Goal: Transaction & Acquisition: Purchase product/service

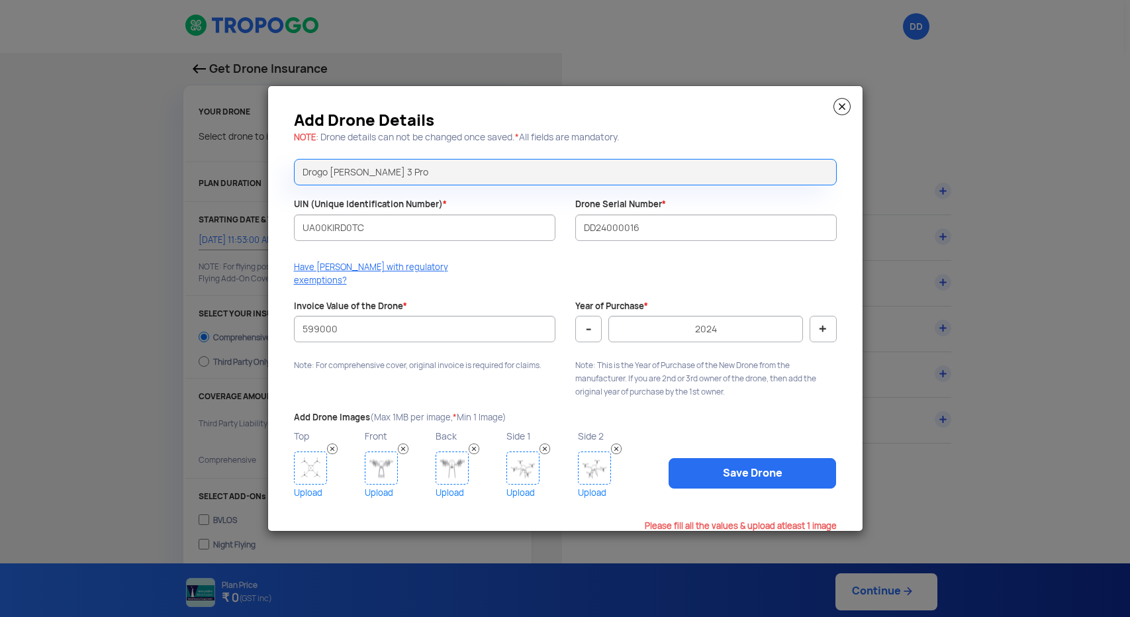
select select "1000000"
drag, startPoint x: 344, startPoint y: 322, endPoint x: 267, endPoint y: 320, distance: 77.5
click at [268, 320] on div "Add Drone Details NOTE : Drone details can not be changed once saved. * All fie…" at bounding box center [565, 308] width 594 height 445
type input "600000"
click at [552, 382] on div "Add Drone Details NOTE : Drone details can not be changed once saved. * All fie…" at bounding box center [565, 308] width 594 height 445
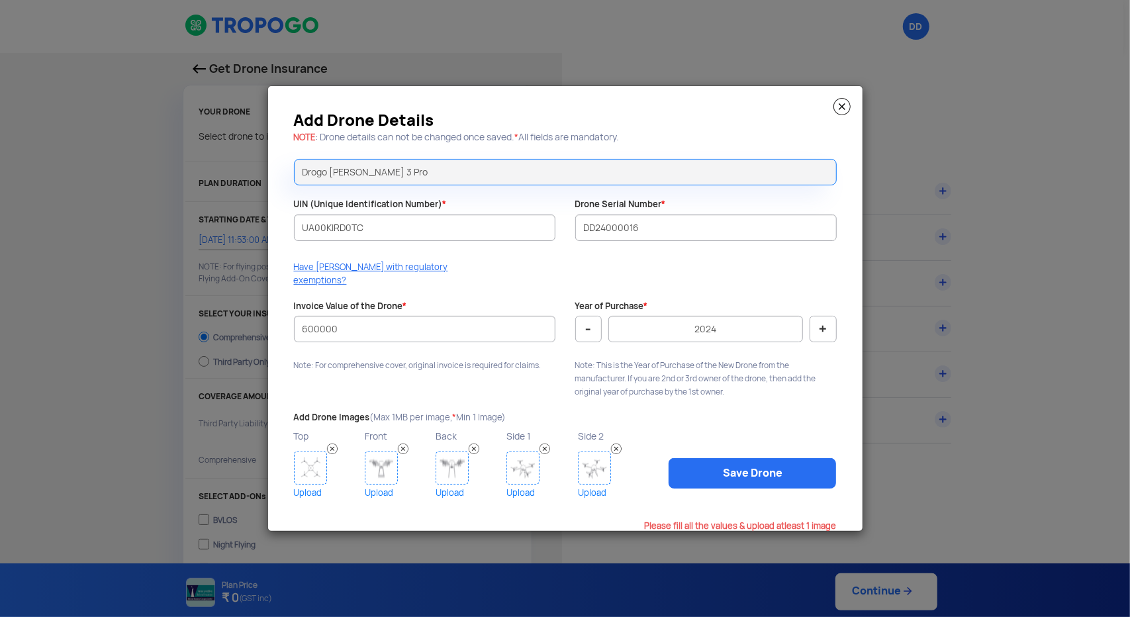
click at [311, 468] on img at bounding box center [310, 467] width 33 height 33
click at [312, 453] on img at bounding box center [310, 467] width 33 height 33
click at [723, 469] on link "Save Drone" at bounding box center [752, 473] width 167 height 30
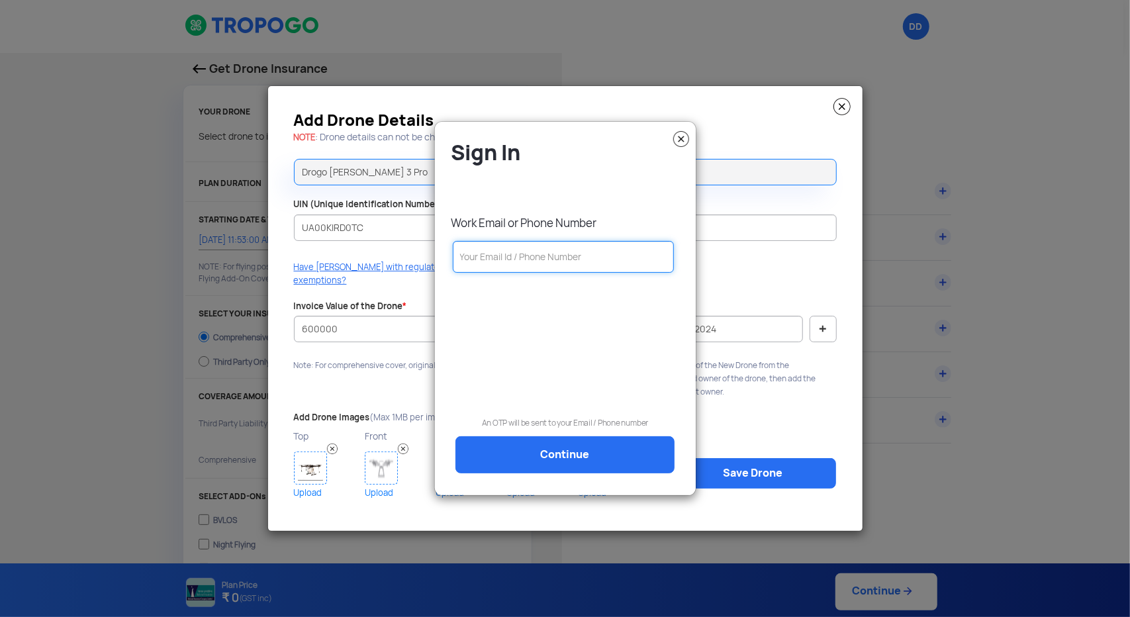
click at [528, 259] on input "text" at bounding box center [564, 257] width 222 height 32
paste input "9032691666"
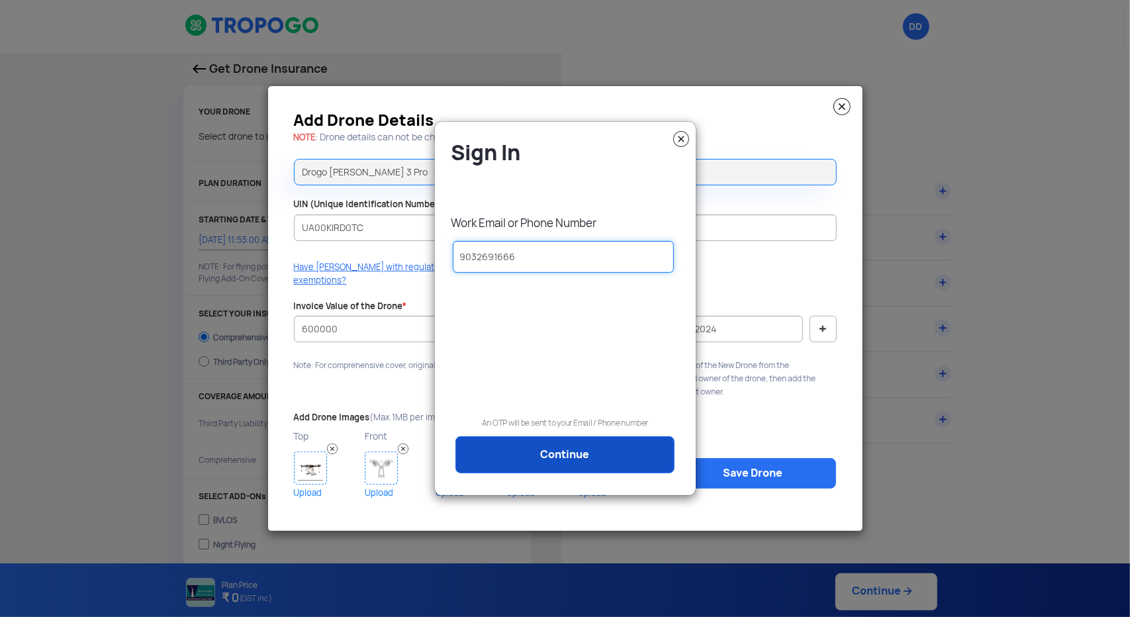
type input "9032691666"
click at [524, 459] on link "Continue" at bounding box center [564, 454] width 219 height 37
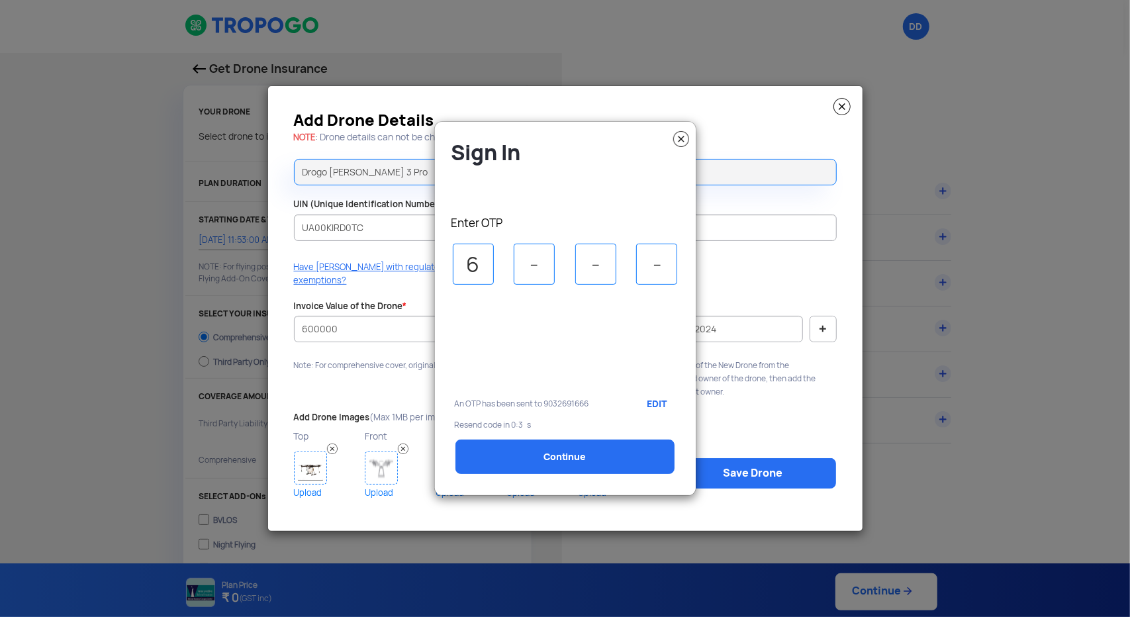
type input "6"
type input "4"
type input "5"
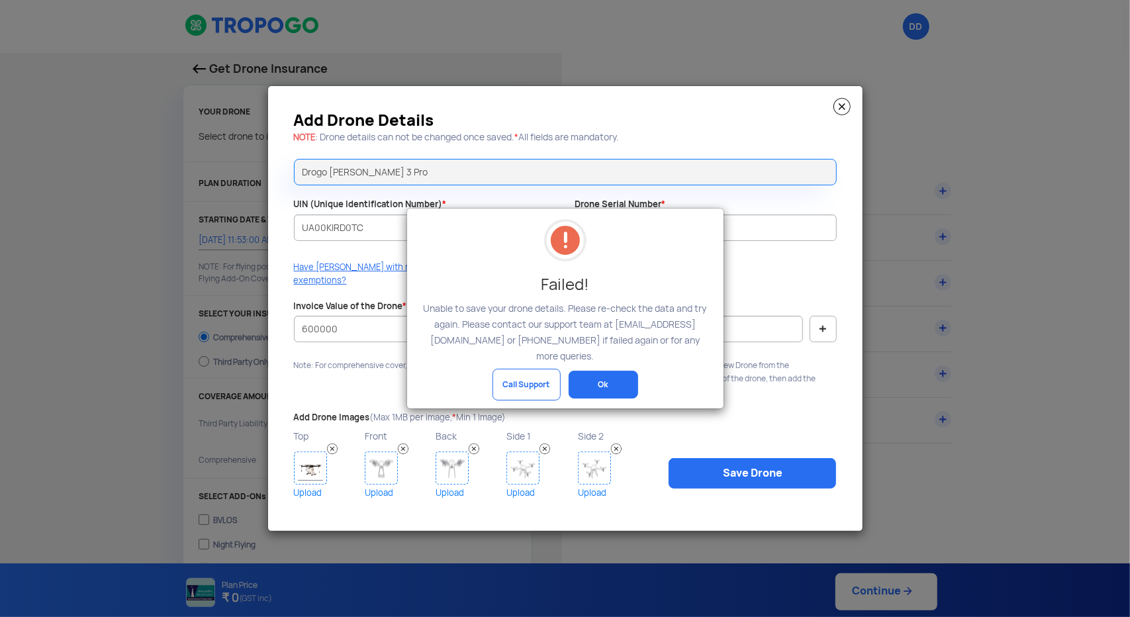
click at [605, 374] on button "Ok" at bounding box center [604, 385] width 70 height 28
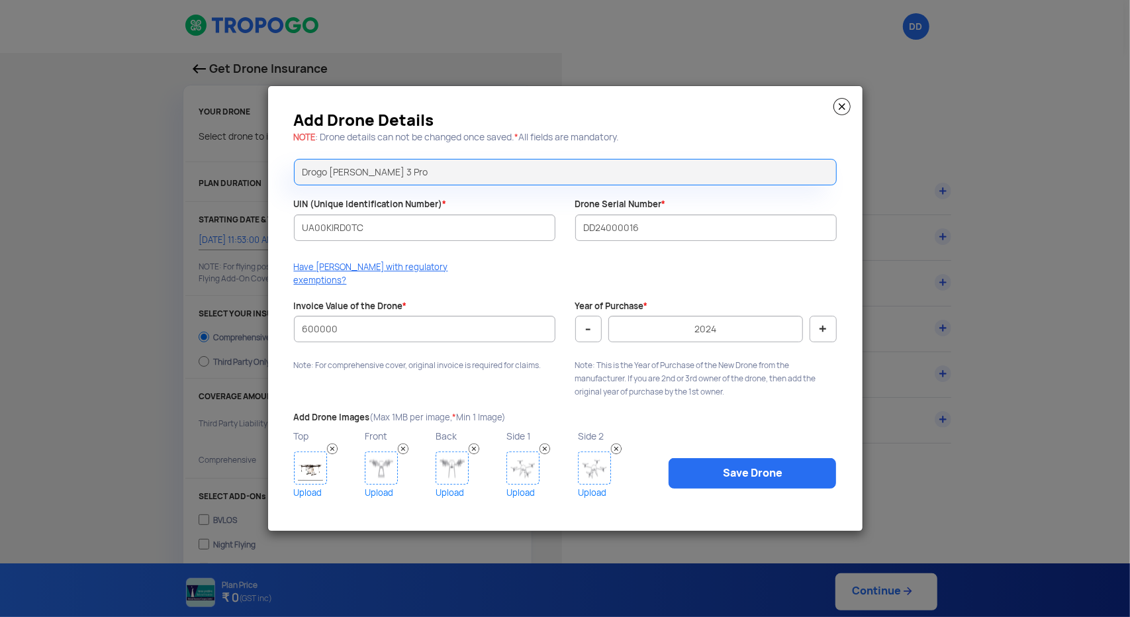
click at [847, 112] on img at bounding box center [841, 106] width 17 height 17
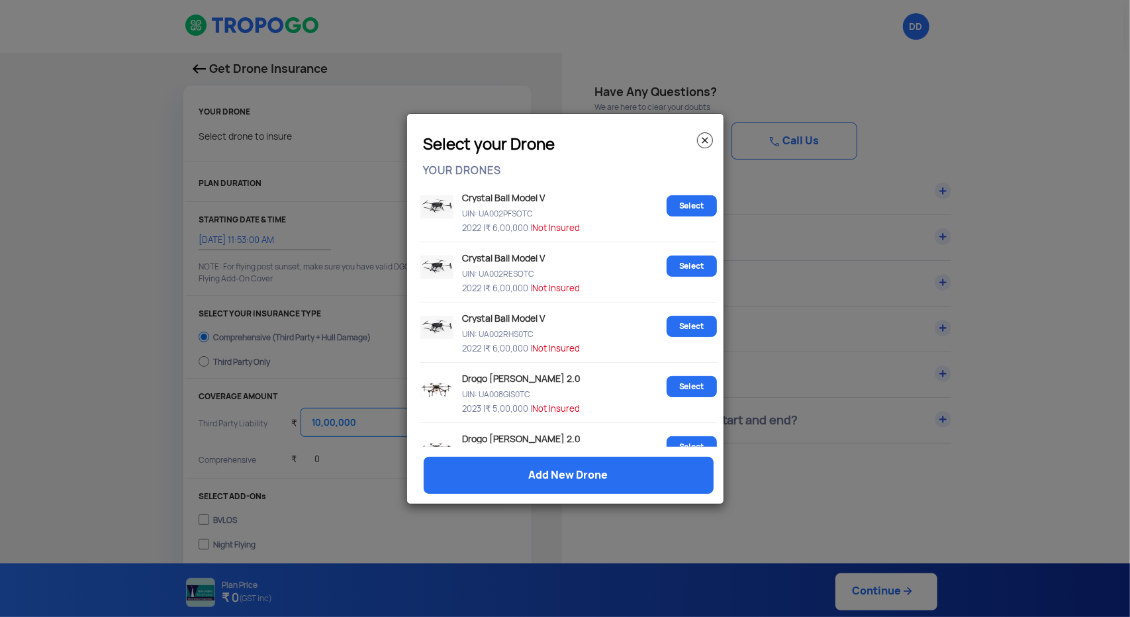
click at [702, 137] on img at bounding box center [705, 140] width 16 height 16
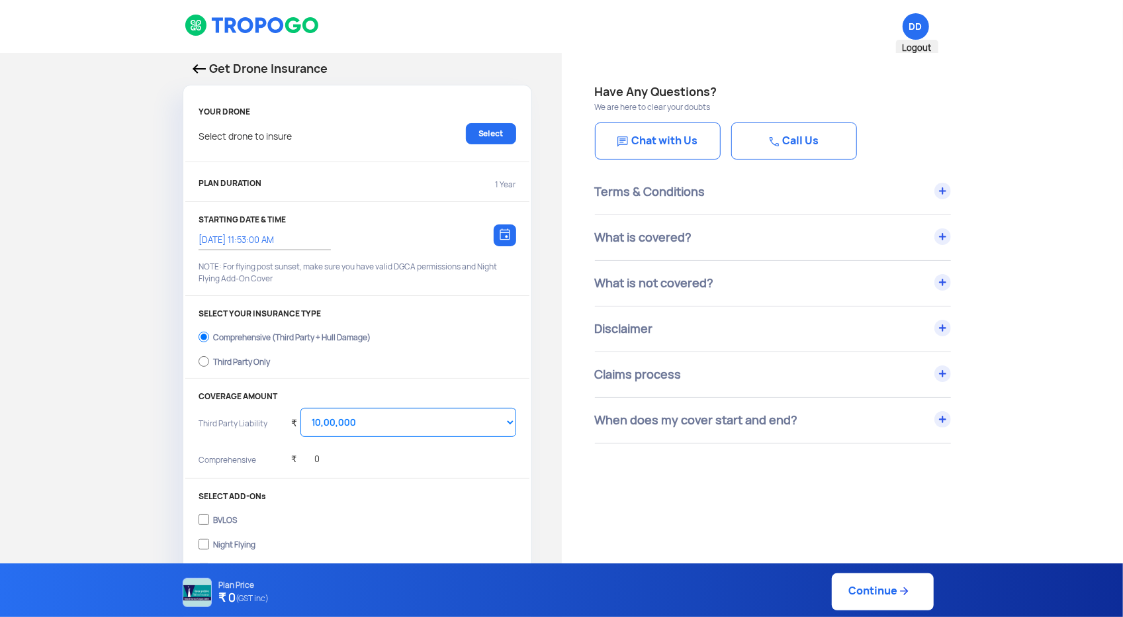
click at [915, 28] on span "DD Logout" at bounding box center [916, 26] width 26 height 26
click at [201, 73] on img at bounding box center [199, 68] width 13 height 9
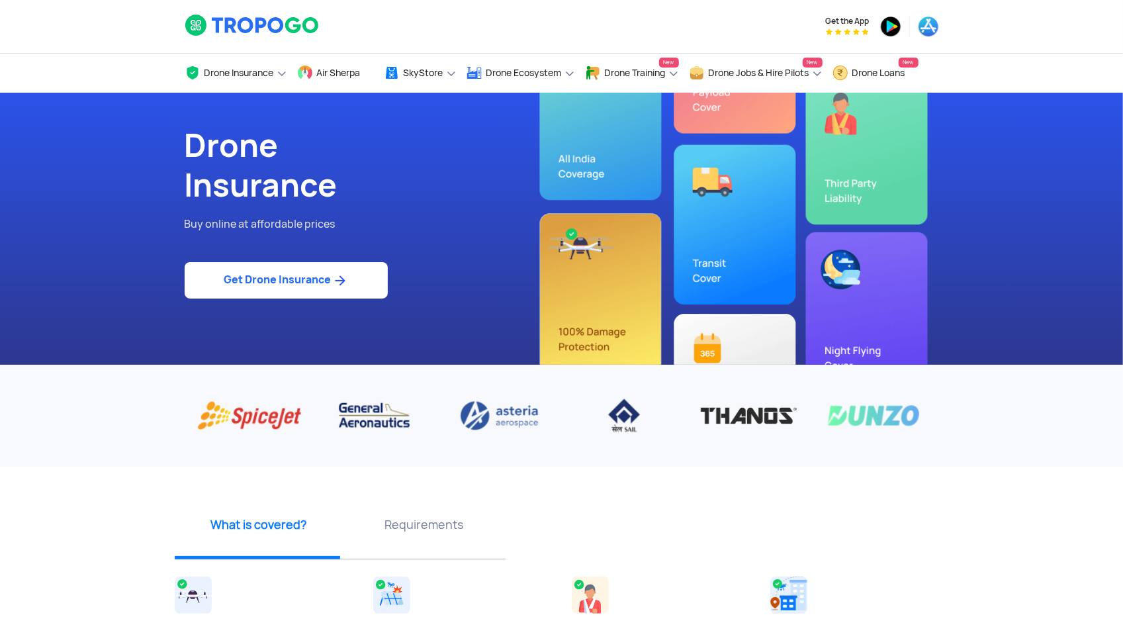
click at [305, 287] on link "Get Drone Insurance" at bounding box center [286, 280] width 203 height 36
select select "1000000"
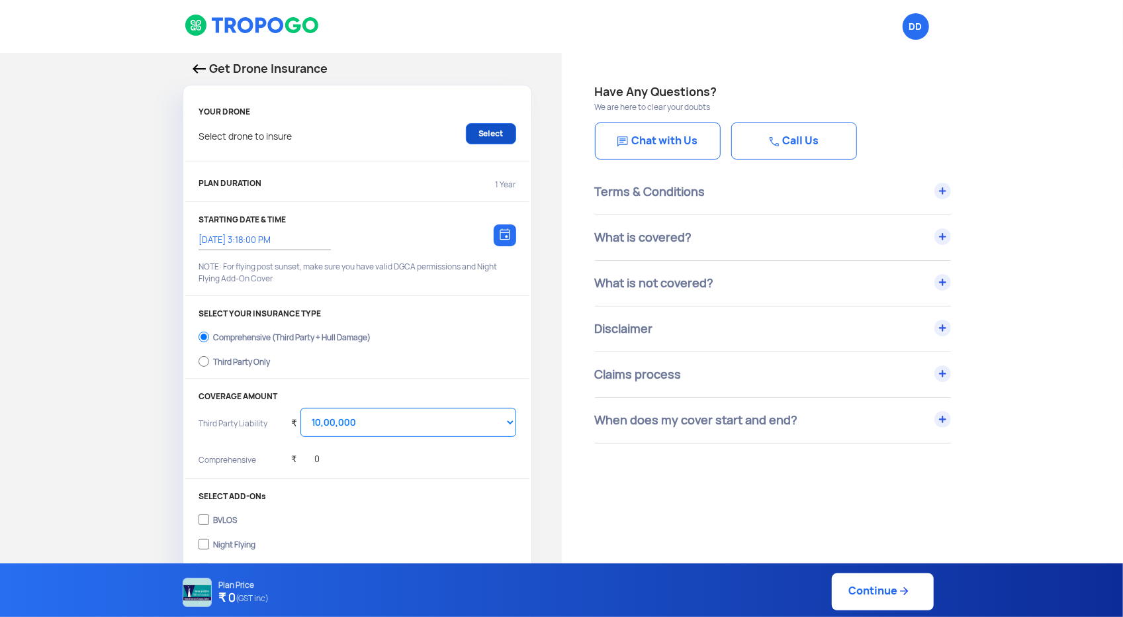
click at [496, 138] on link "Select" at bounding box center [491, 133] width 50 height 21
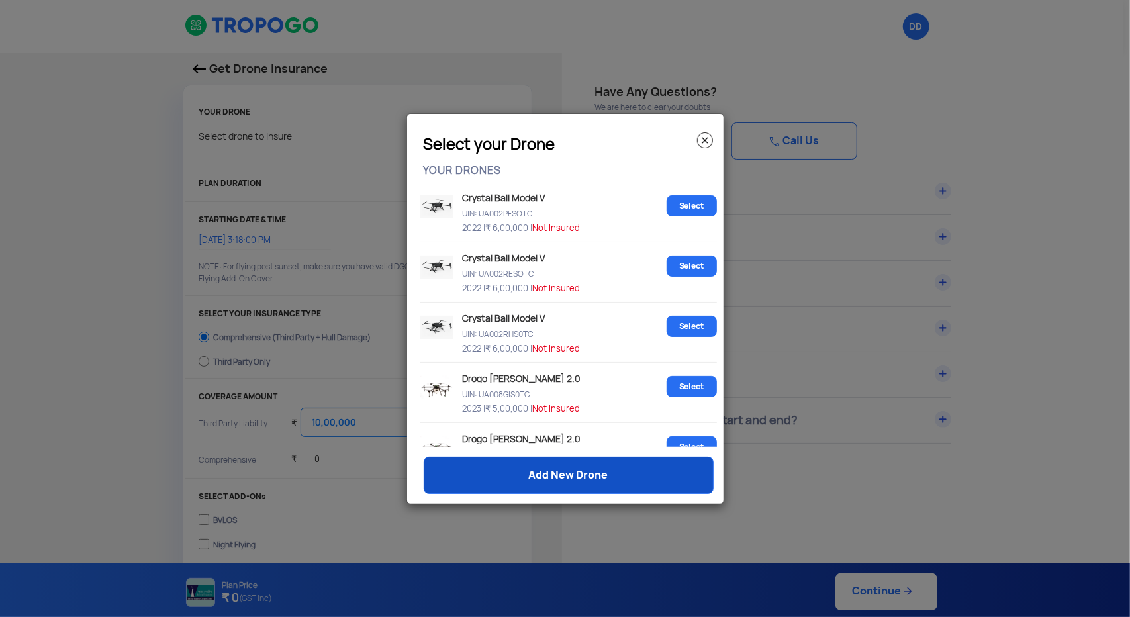
click at [543, 479] on link "Add New Drone" at bounding box center [569, 475] width 290 height 37
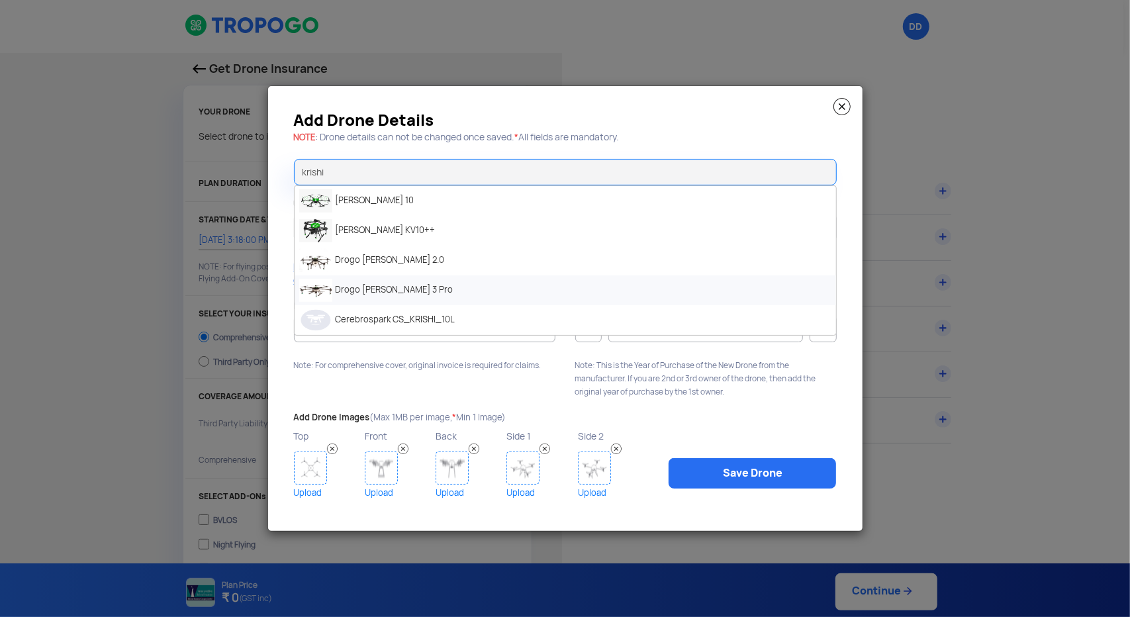
click at [371, 299] on li "Drogo [PERSON_NAME] 3 Pro" at bounding box center [565, 290] width 541 height 30
type input "Drogo [PERSON_NAME] 3 Pro"
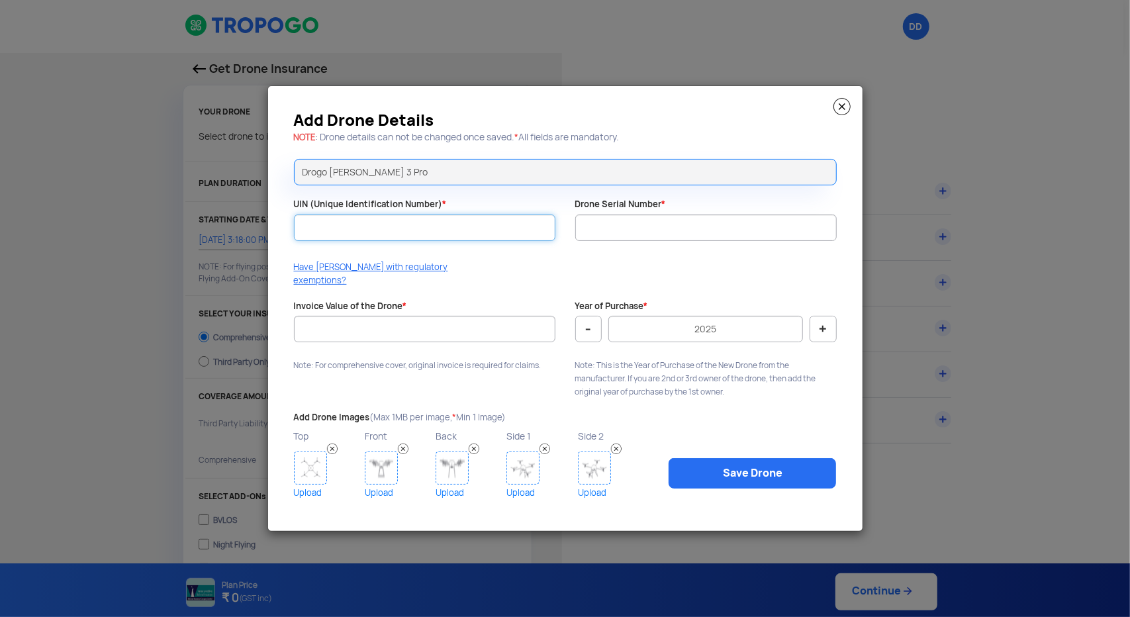
click at [334, 234] on input "UIN (Unique Identification Number) *" at bounding box center [424, 227] width 261 height 26
paste input "UA00KIRD0TC"
type input "UA00KIRD0TC"
click at [616, 228] on input "Drone Serial Number *" at bounding box center [705, 227] width 261 height 26
paste input "DD24000016"
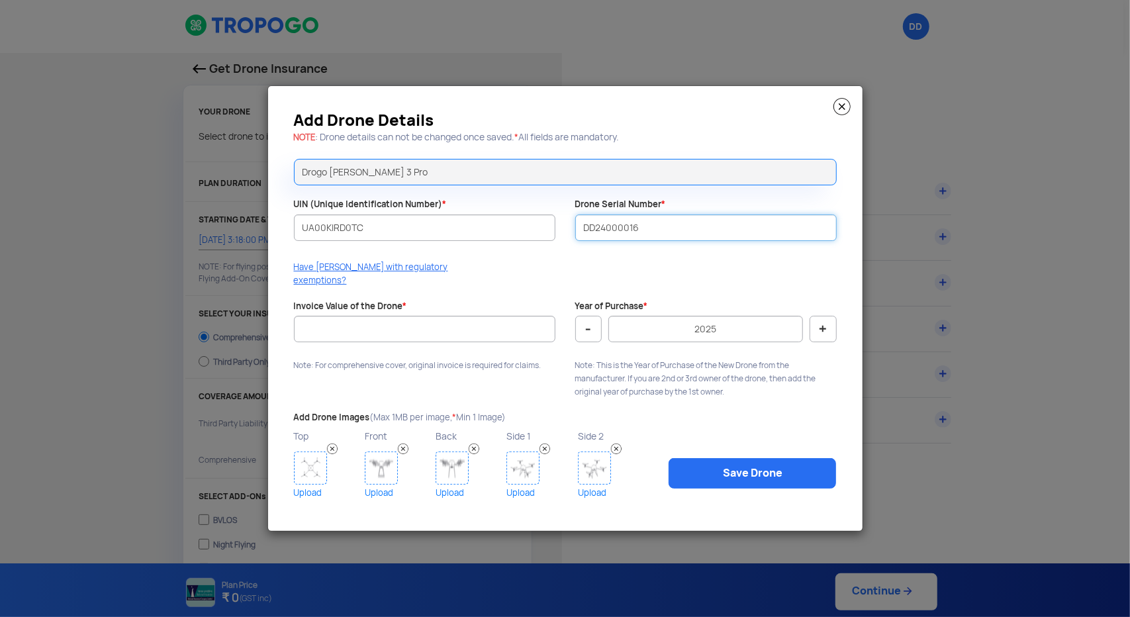
type input "DD24000016"
click at [434, 332] on input "Invoice Value of the Drone *" at bounding box center [424, 329] width 261 height 26
type input "600000"
click at [585, 322] on button "-" at bounding box center [588, 329] width 26 height 26
type input "2024"
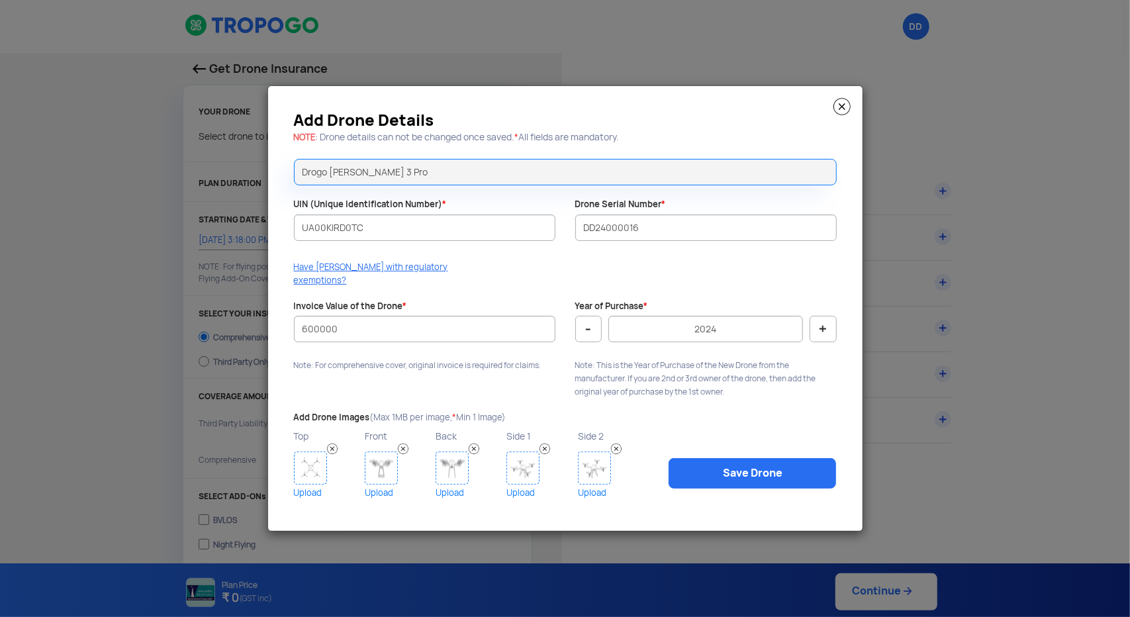
click at [307, 457] on img at bounding box center [310, 467] width 33 height 33
click at [734, 462] on link "Save Drone" at bounding box center [752, 473] width 167 height 30
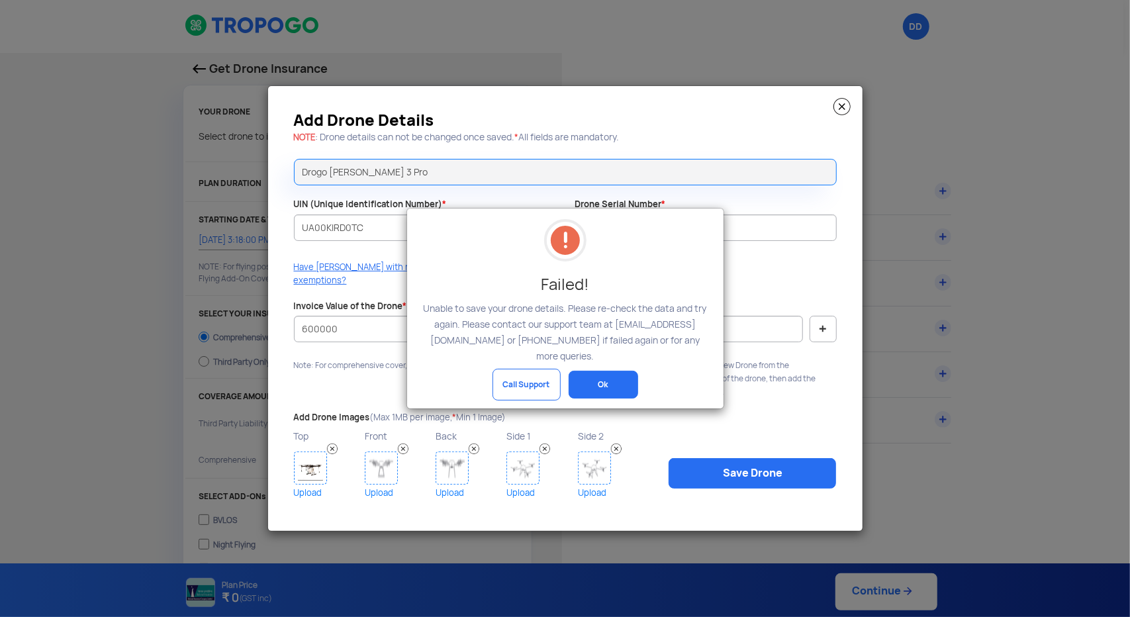
click at [839, 113] on modal-container "Failed! Unable to save your drone details. Please re-check the data and try aga…" at bounding box center [565, 308] width 1130 height 617
click at [600, 383] on button "Ok" at bounding box center [604, 385] width 70 height 28
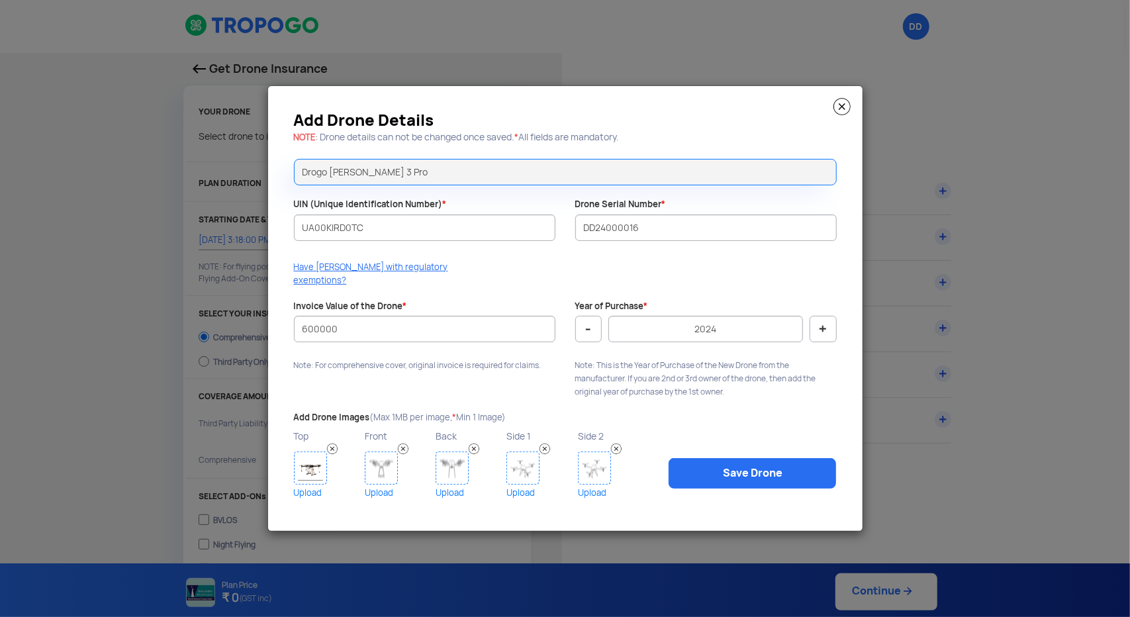
click at [839, 112] on img at bounding box center [841, 106] width 17 height 17
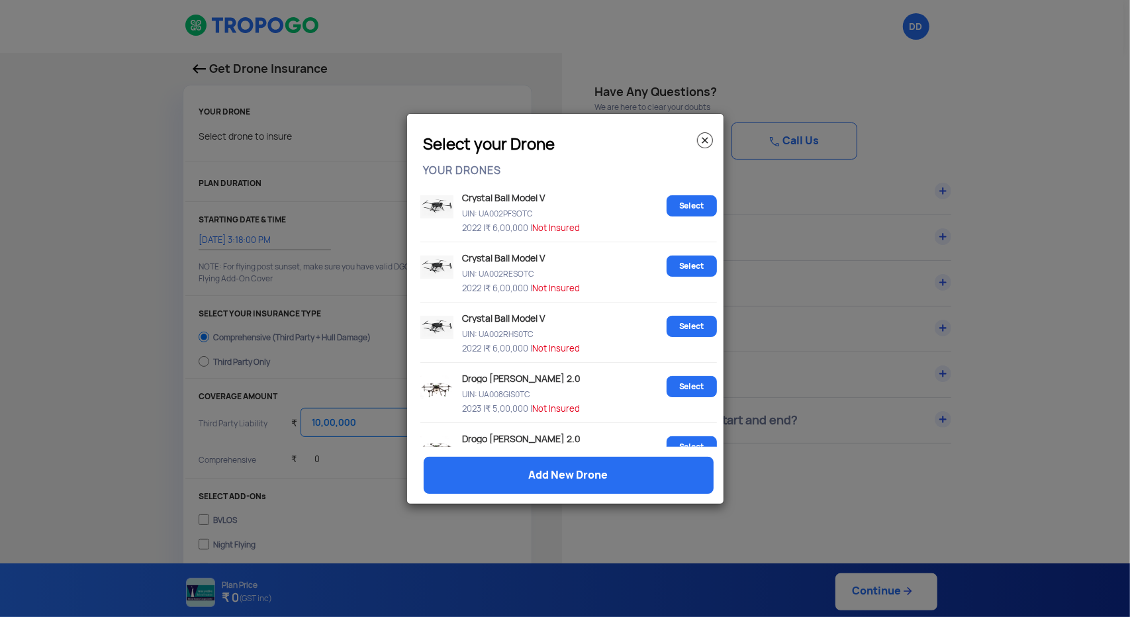
click at [703, 138] on img at bounding box center [705, 140] width 16 height 16
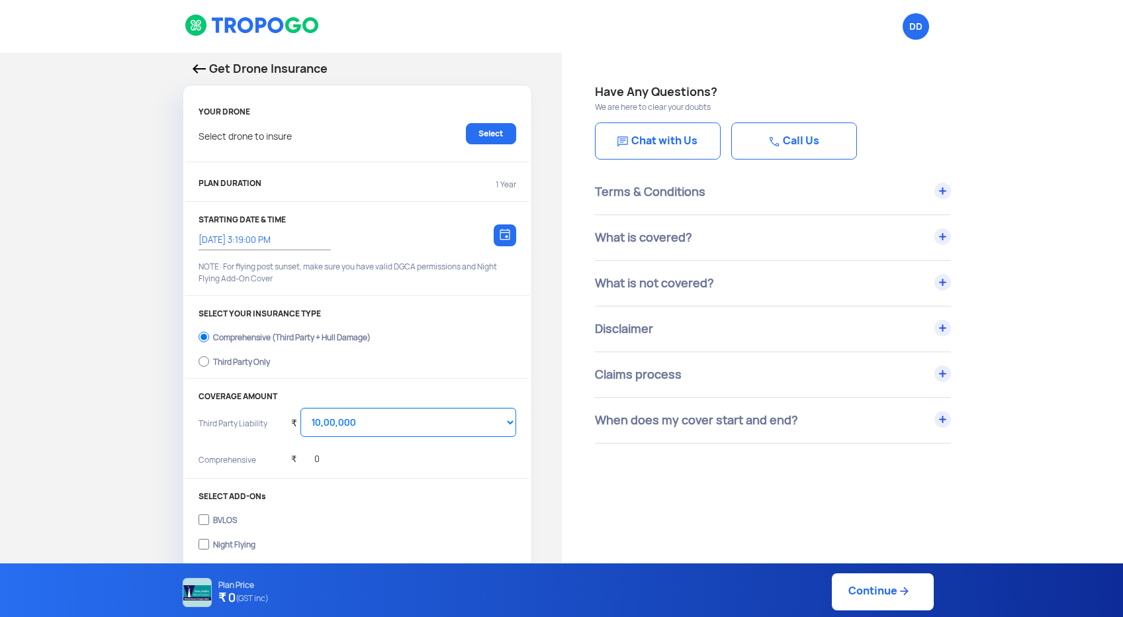
select select "1000000"
click at [489, 134] on link "Select" at bounding box center [491, 133] width 50 height 21
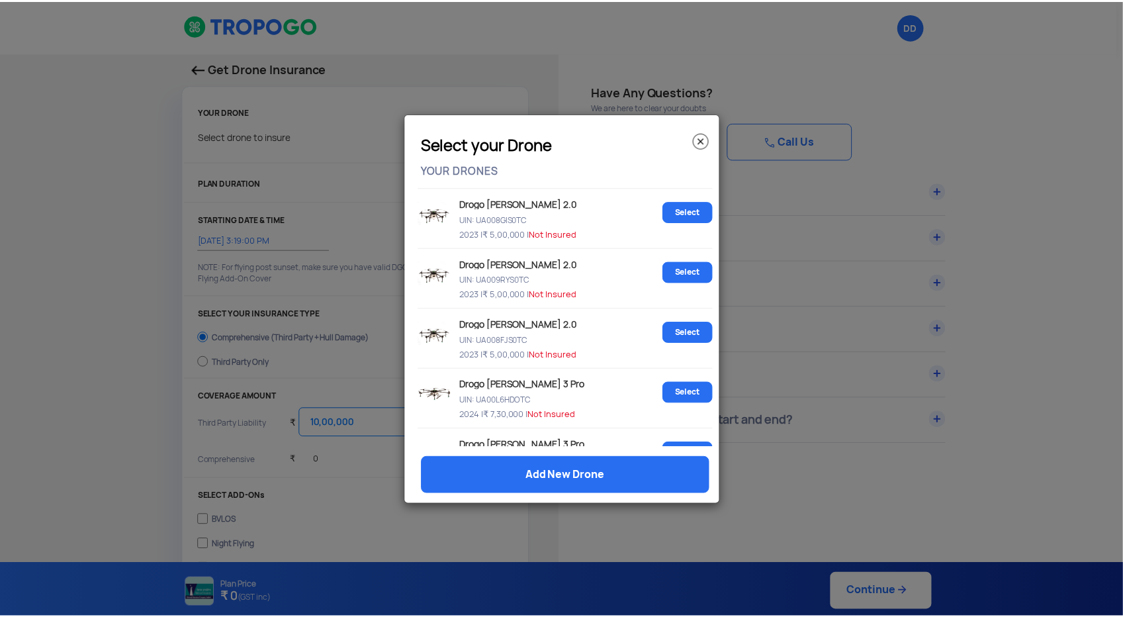
scroll to position [265, 0]
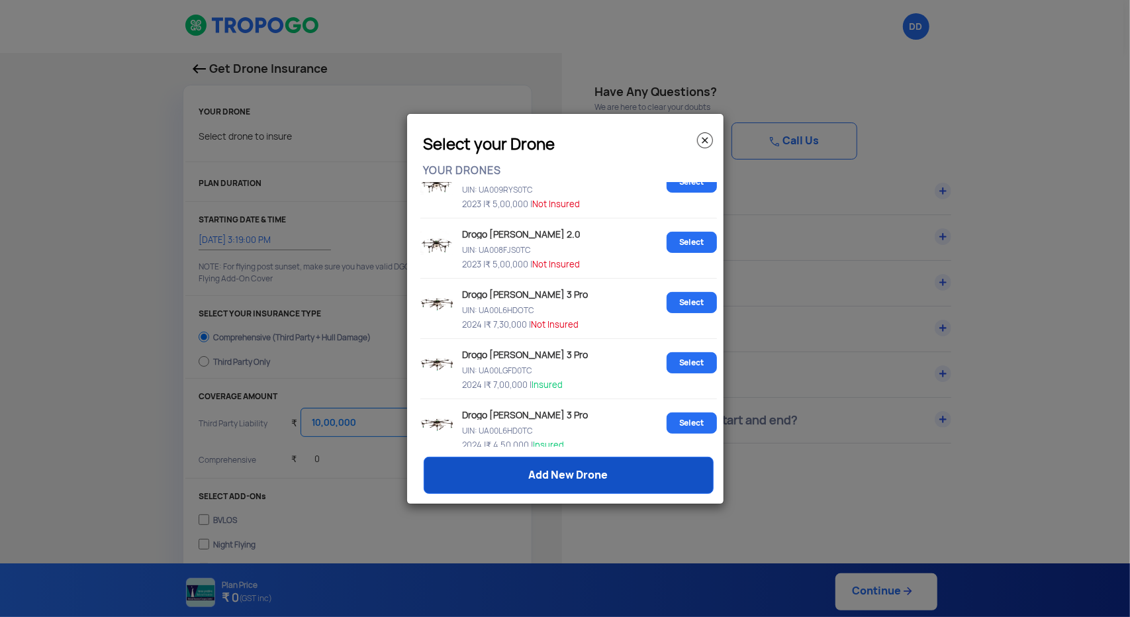
click at [561, 483] on link "Add New Drone" at bounding box center [569, 475] width 290 height 37
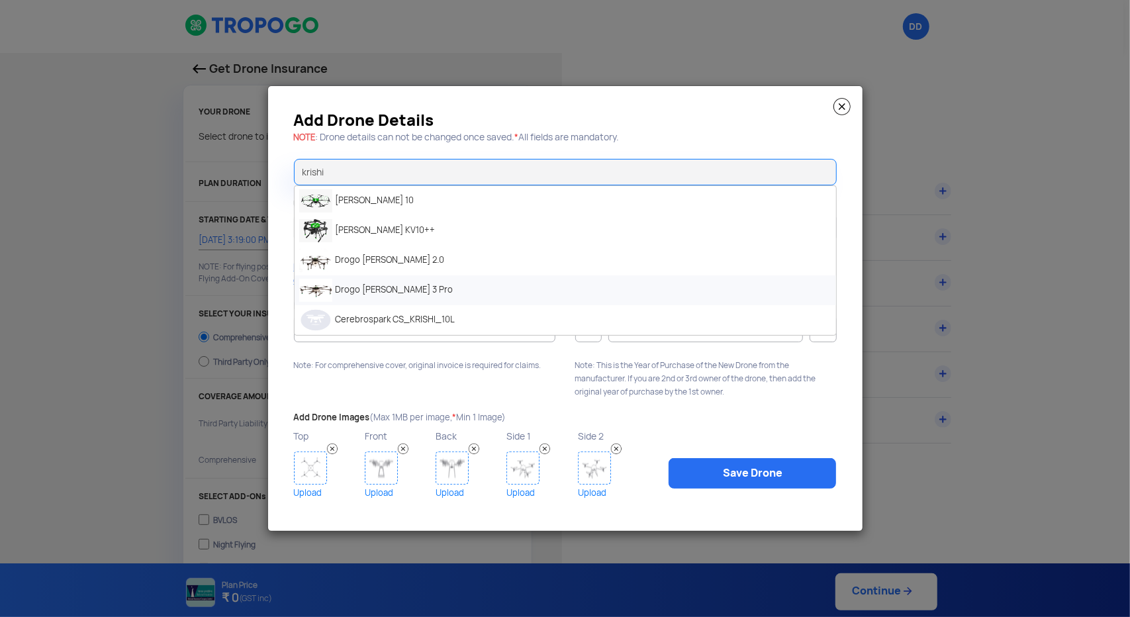
click at [394, 305] on li "Drogo [PERSON_NAME] 3 Pro" at bounding box center [565, 290] width 541 height 30
type input "Drogo [PERSON_NAME] 3 Pro"
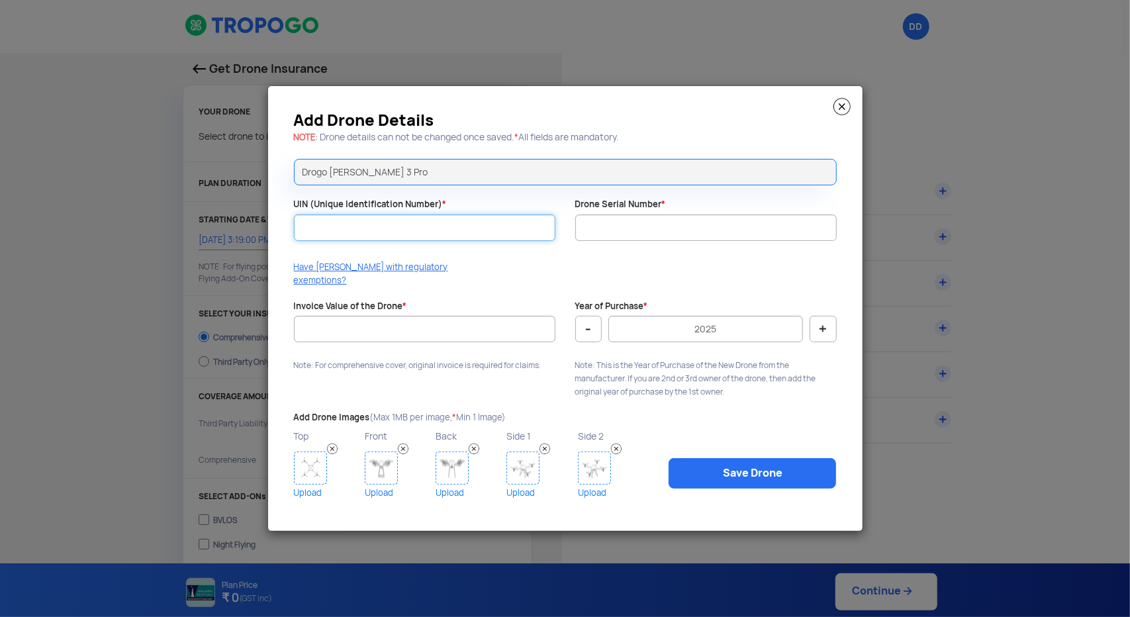
click at [346, 236] on input "UIN (Unique Identification Number) *" at bounding box center [424, 227] width 261 height 26
click at [612, 238] on input "Drone Serial Number *" at bounding box center [705, 227] width 261 height 26
paste input "DD24000016"
type input "DD24000016"
click at [342, 241] on input "UIN (Unique Identification Number) *" at bounding box center [424, 227] width 261 height 26
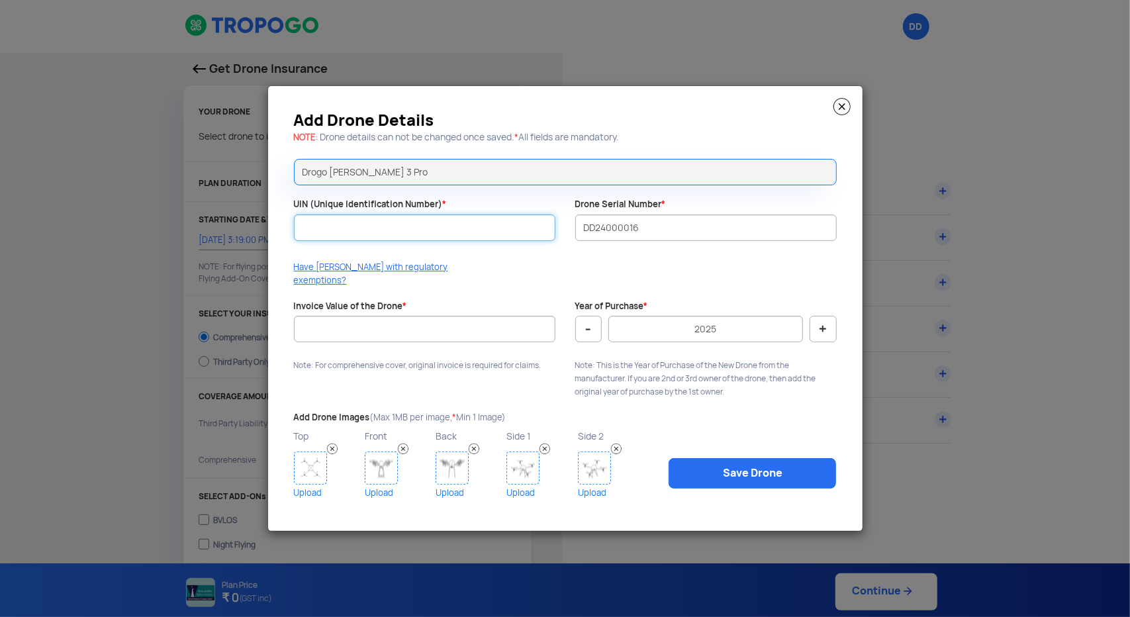
paste input "UA00KIRD0TC"
type input "UA00KIRD0TC"
click at [340, 322] on input "Invoice Value of the Drone *" at bounding box center [424, 329] width 261 height 26
type input "600000"
click at [595, 329] on button "-" at bounding box center [588, 329] width 26 height 26
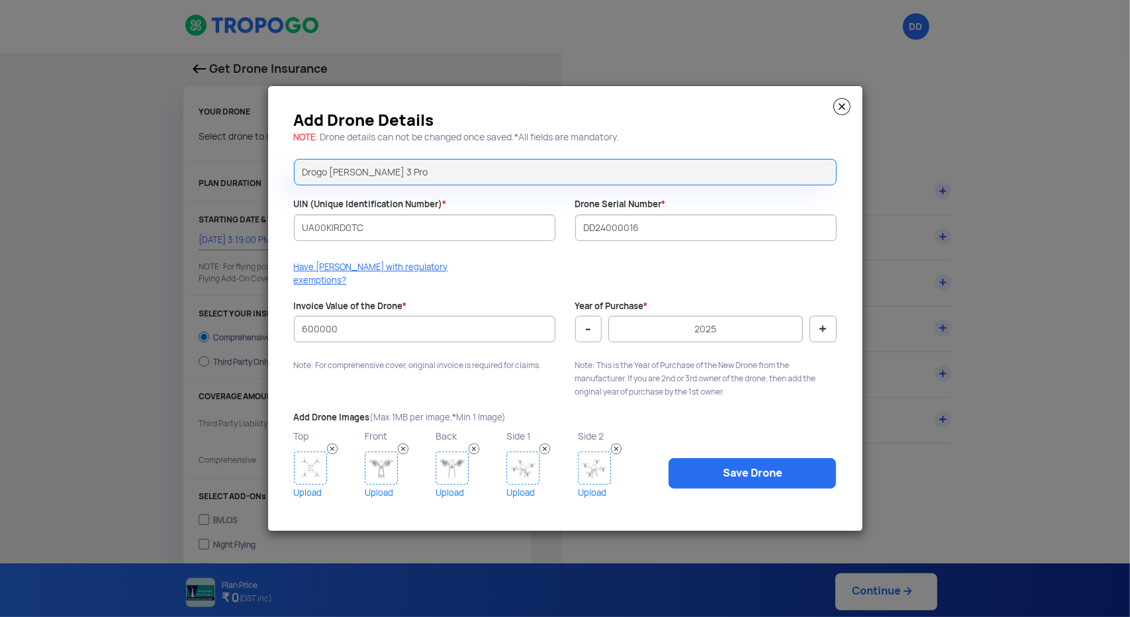
type input "2024"
click at [304, 465] on img at bounding box center [310, 467] width 33 height 33
click at [301, 464] on img at bounding box center [310, 467] width 33 height 33
click at [728, 468] on link "Save Drone" at bounding box center [752, 473] width 167 height 30
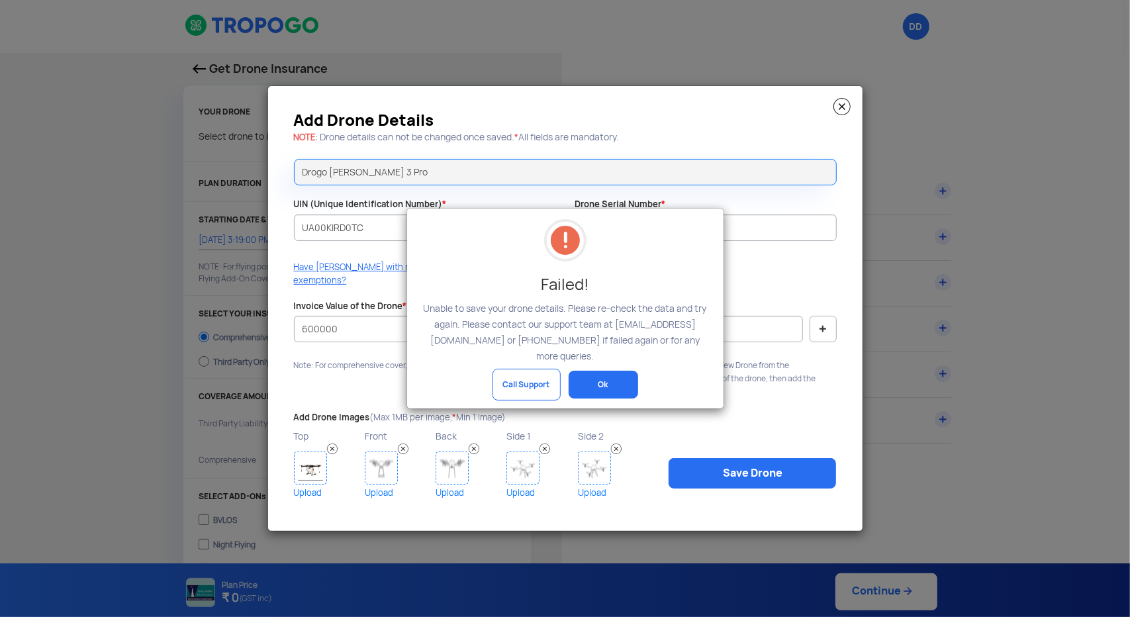
click at [614, 373] on button "Ok" at bounding box center [604, 385] width 70 height 28
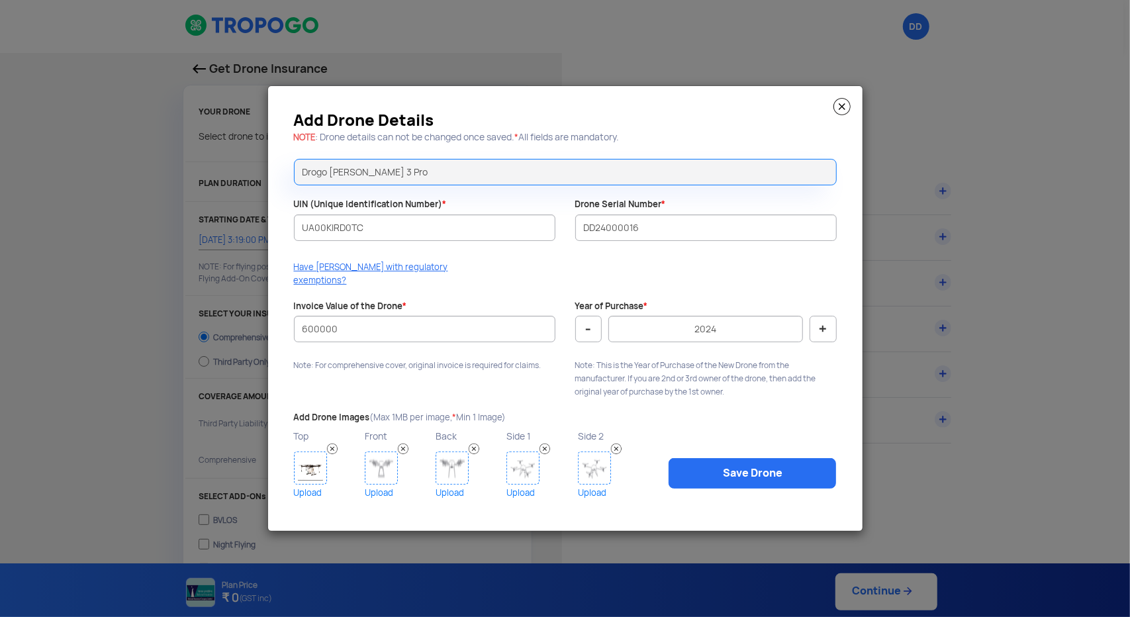
click at [839, 113] on img at bounding box center [841, 106] width 17 height 17
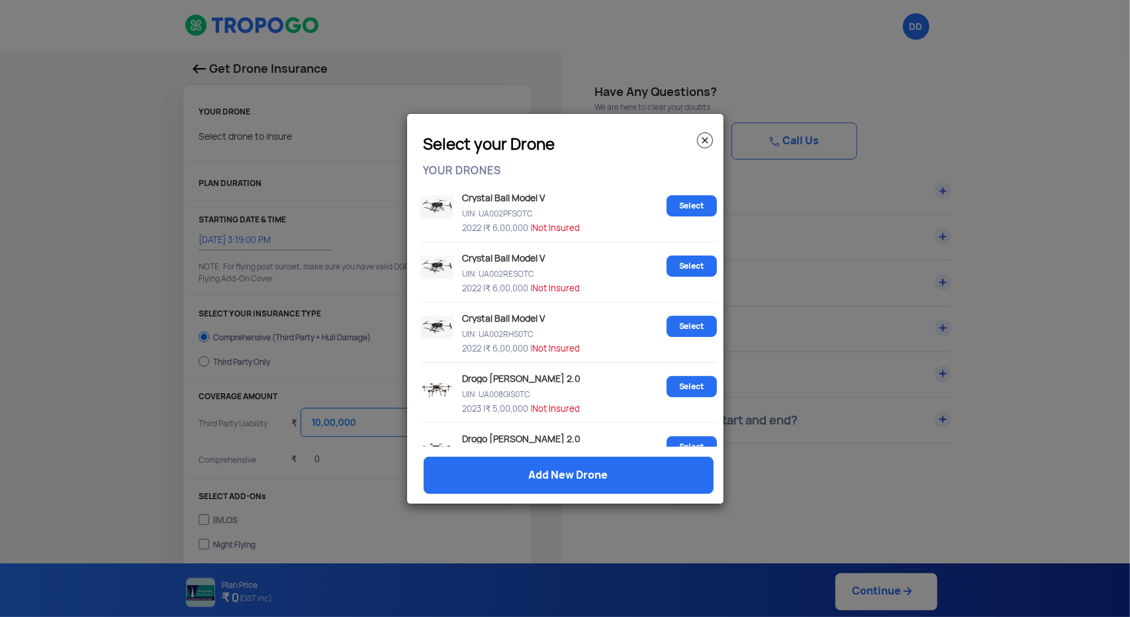
click at [700, 141] on img at bounding box center [705, 140] width 16 height 16
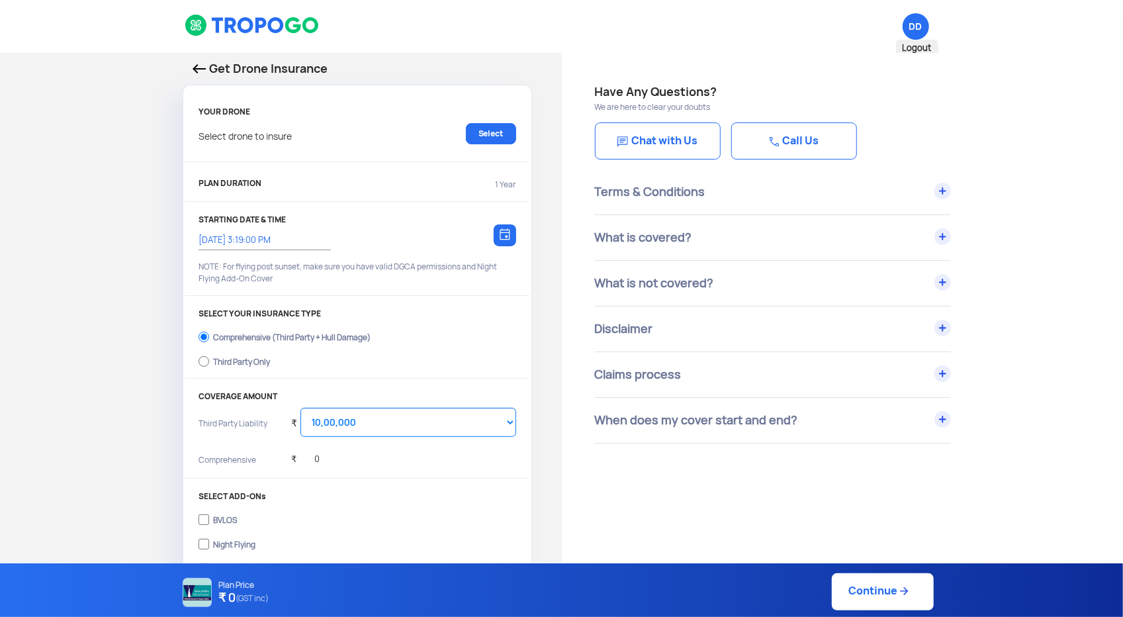
click at [923, 24] on span "DD Logout" at bounding box center [916, 26] width 26 height 26
click at [909, 49] on span "Logout" at bounding box center [917, 48] width 42 height 17
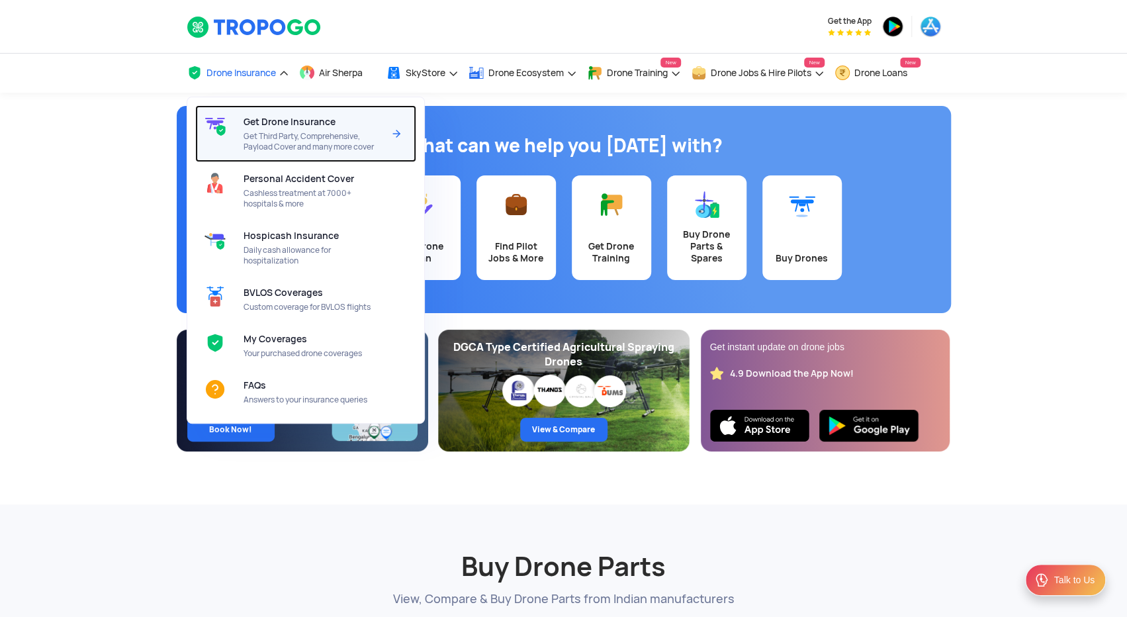
click at [275, 143] on span "Get Third Party, Comprehensive, Payload Cover and many more cover" at bounding box center [314, 141] width 140 height 21
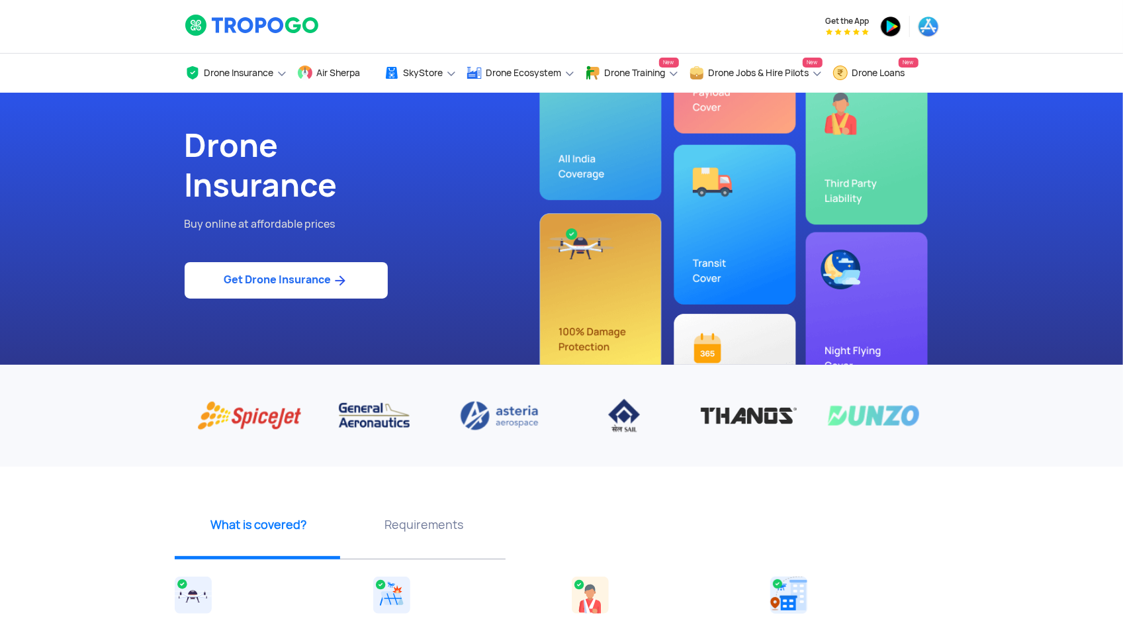
click at [295, 289] on link "Get Drone Insurance" at bounding box center [286, 280] width 203 height 36
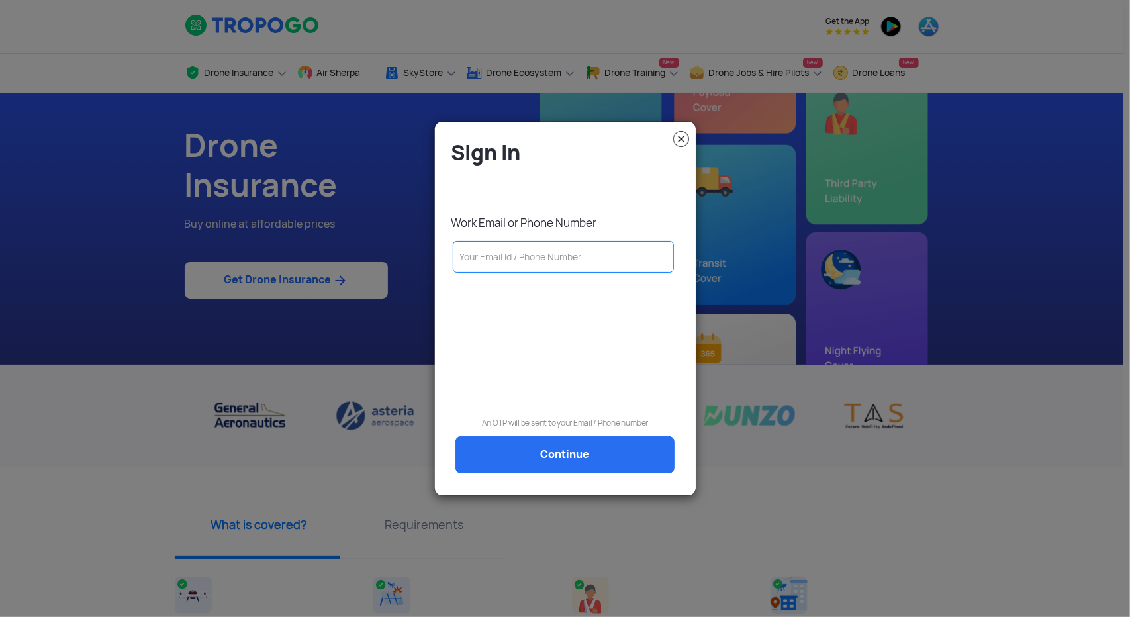
click at [526, 260] on input "text" at bounding box center [564, 257] width 222 height 32
click at [490, 267] on input "text" at bounding box center [564, 257] width 222 height 32
paste input "[PERSON_NAME][EMAIL_ADDRESS][DOMAIN_NAME]"
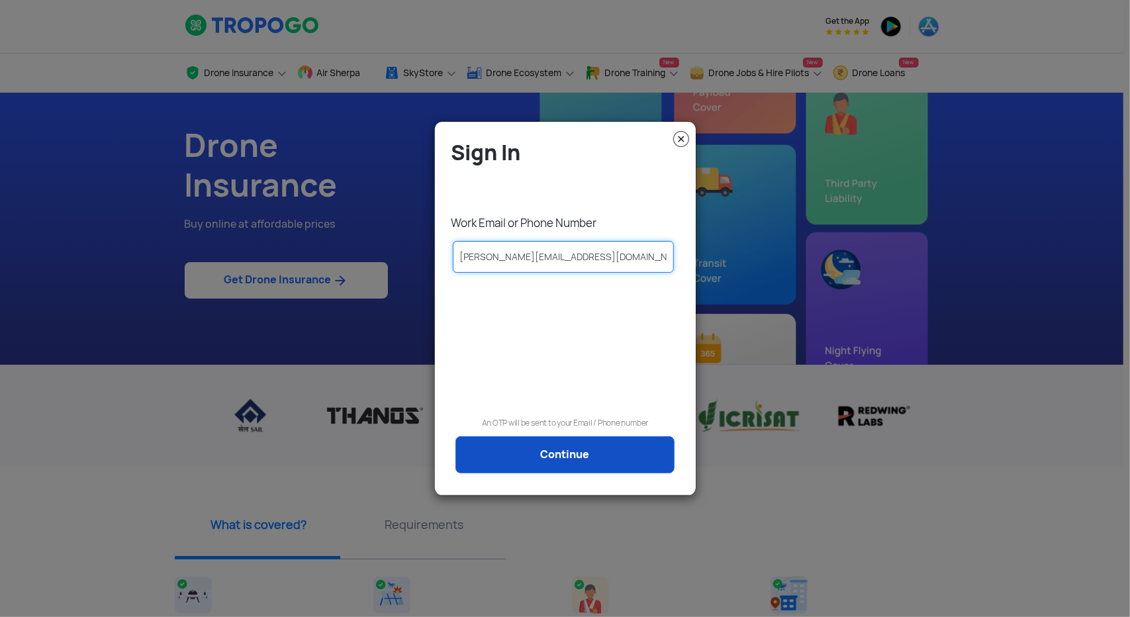
type input "[PERSON_NAME][EMAIL_ADDRESS][DOMAIN_NAME]"
click at [553, 455] on link "Continue" at bounding box center [564, 454] width 219 height 37
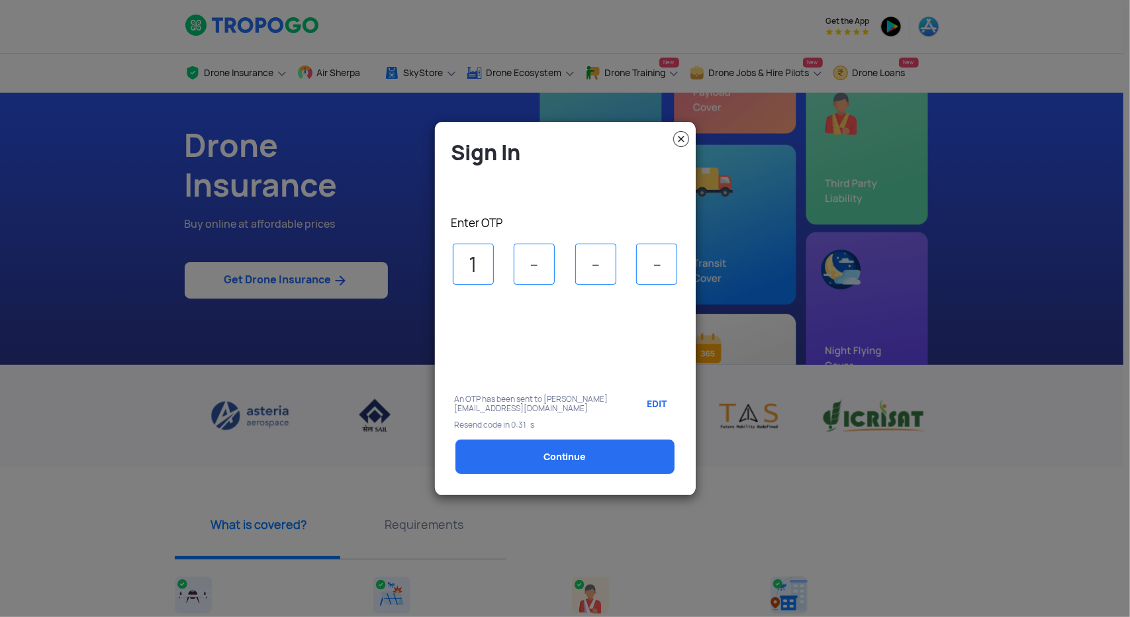
type input "1"
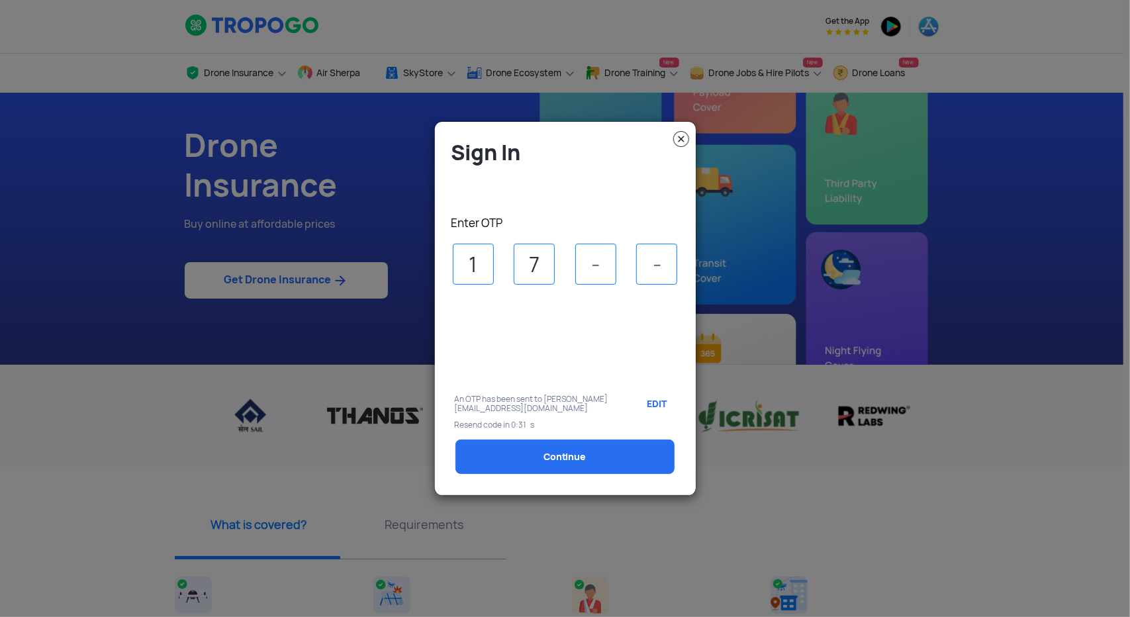
type input "7"
type input "1"
type input "0"
select select "1000000"
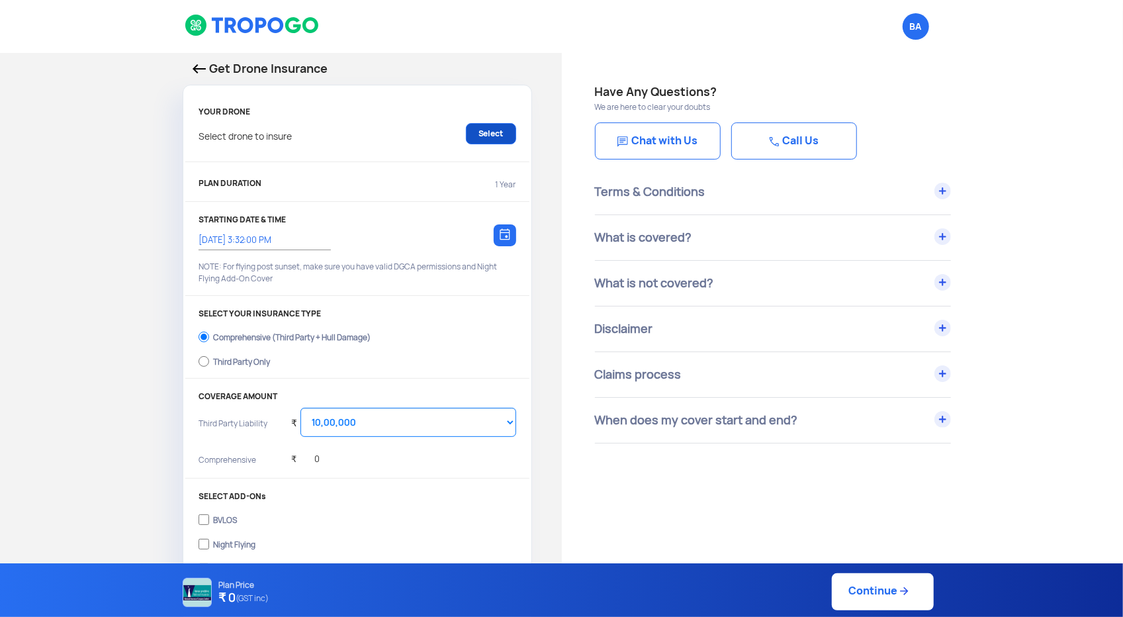
click at [495, 133] on link "Select" at bounding box center [491, 133] width 50 height 21
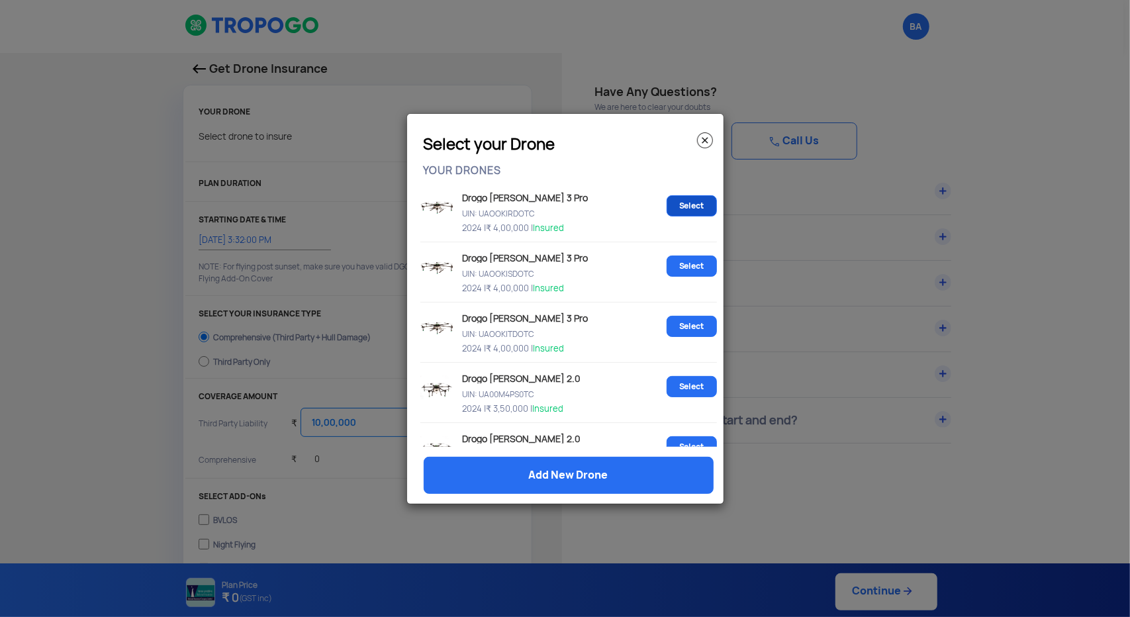
click at [690, 205] on link "Select" at bounding box center [692, 205] width 50 height 21
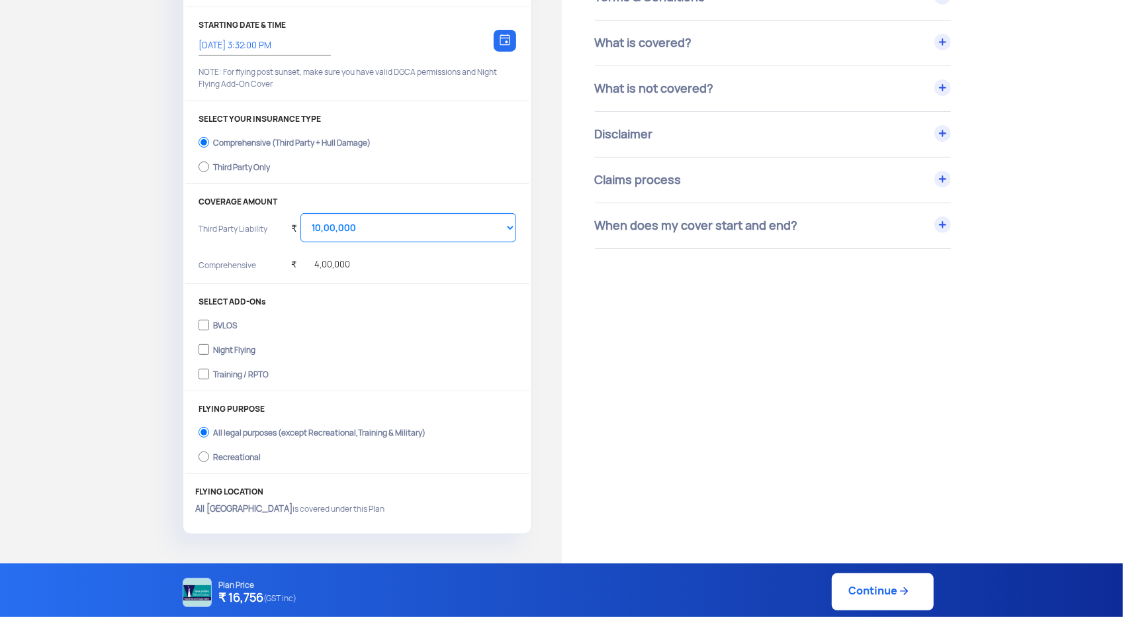
scroll to position [199, 0]
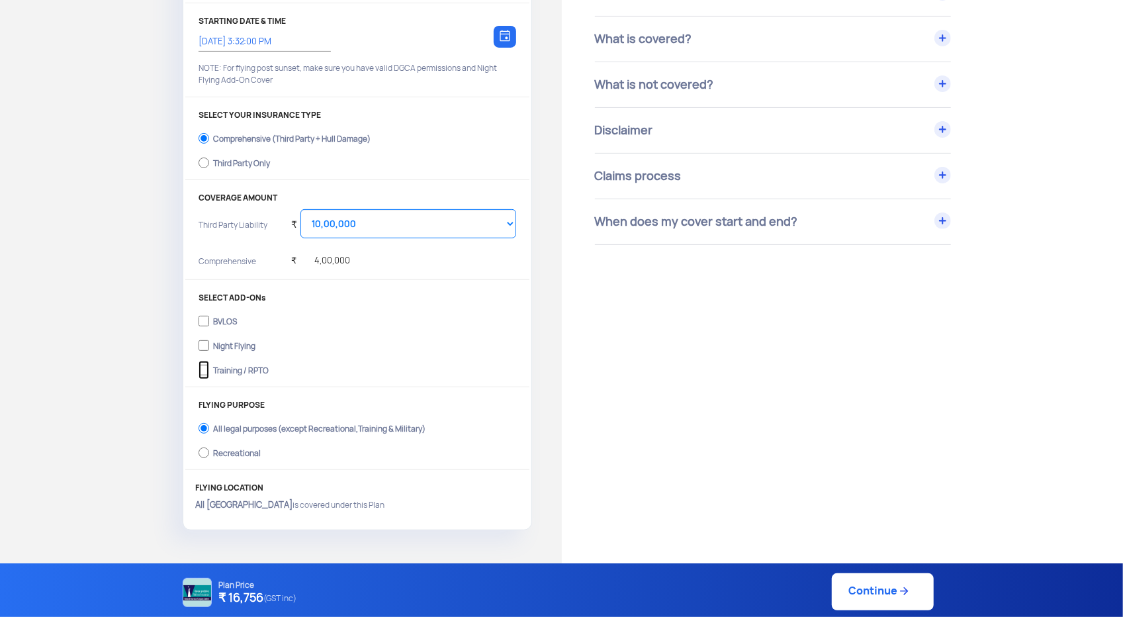
click at [202, 371] on input "Training / RPTO" at bounding box center [204, 370] width 11 height 19
checkbox input "true"
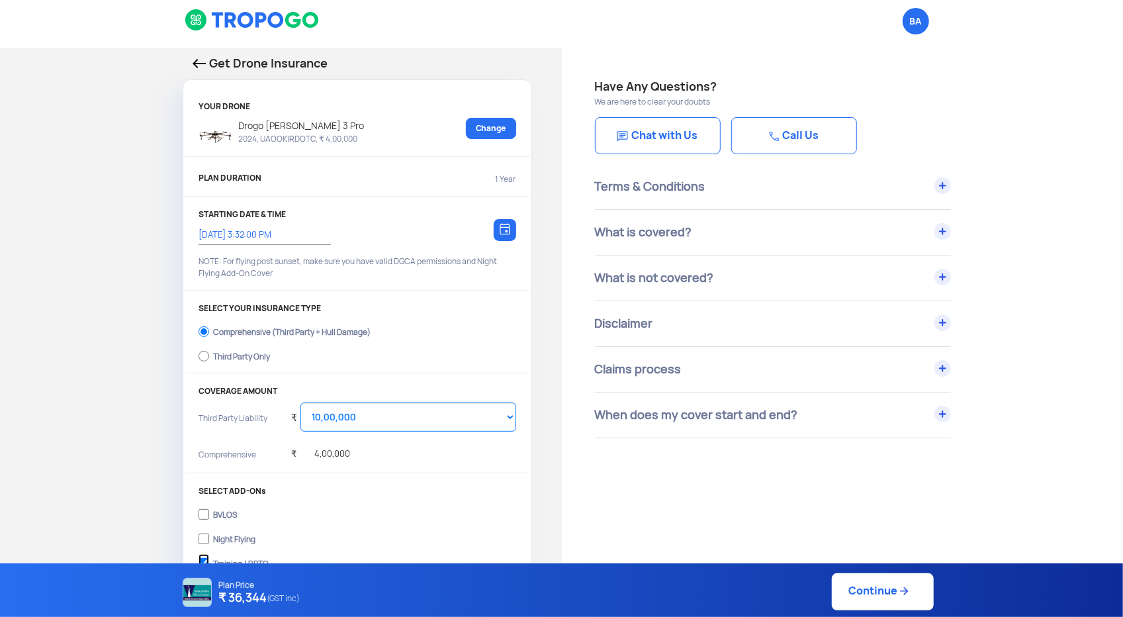
scroll to position [0, 0]
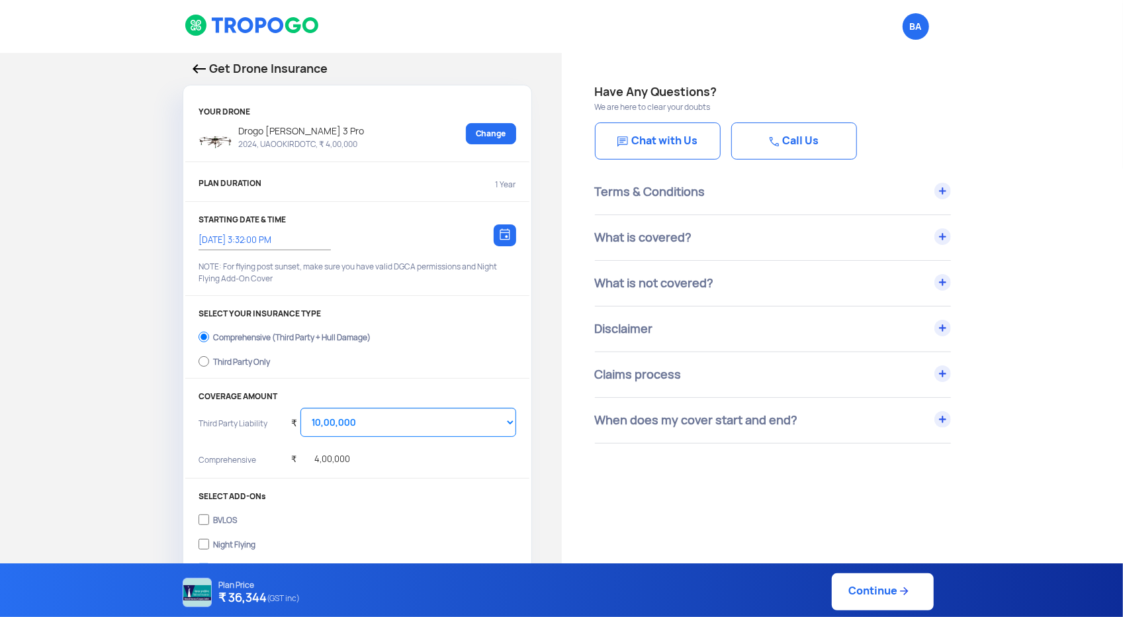
click at [503, 236] on img at bounding box center [505, 234] width 11 height 12
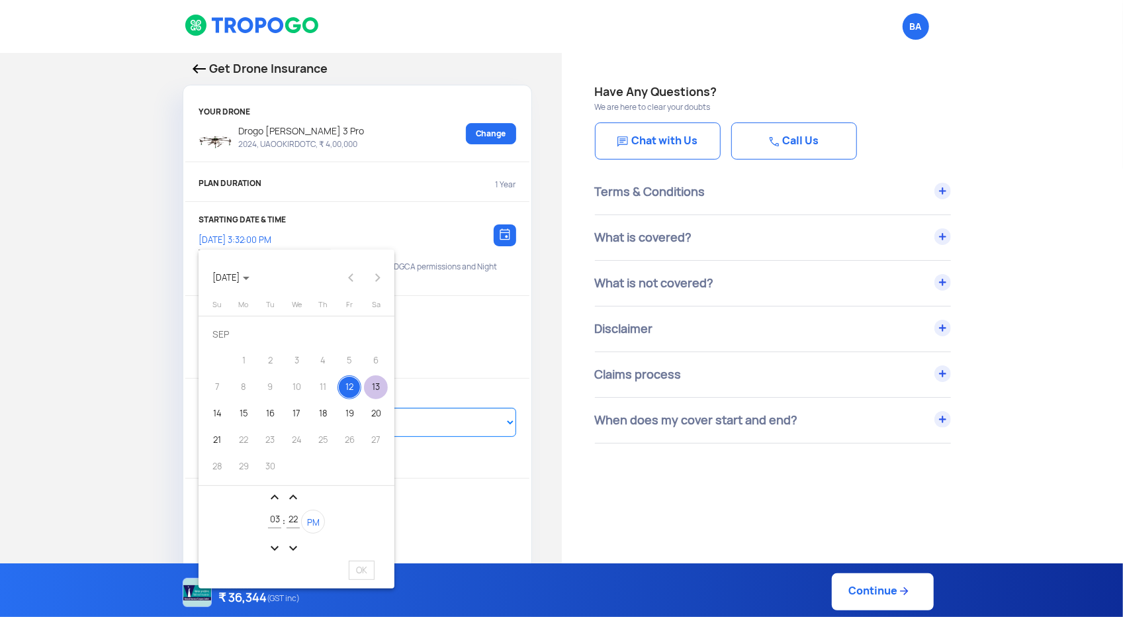
click at [372, 385] on div "13" at bounding box center [376, 387] width 24 height 24
click at [378, 389] on div "13" at bounding box center [376, 387] width 24 height 24
click at [361, 571] on span "OK" at bounding box center [362, 570] width 26 height 19
type input "[DATE] 3:22:08 PM"
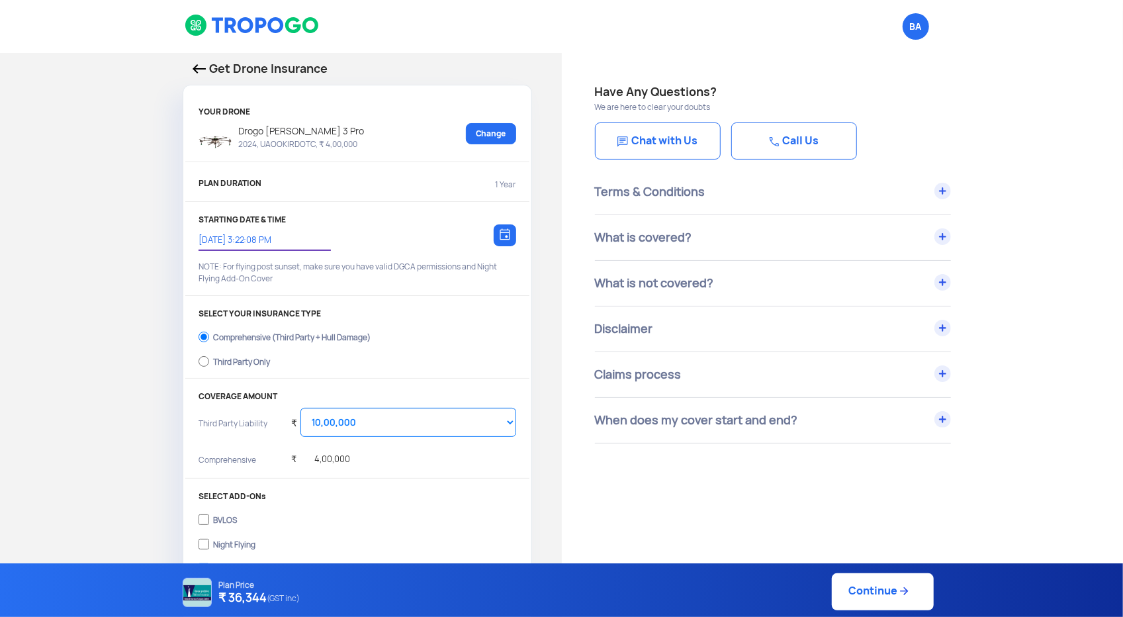
click at [271, 238] on input "[DATE] 3:22:08 PM" at bounding box center [258, 240] width 119 height 12
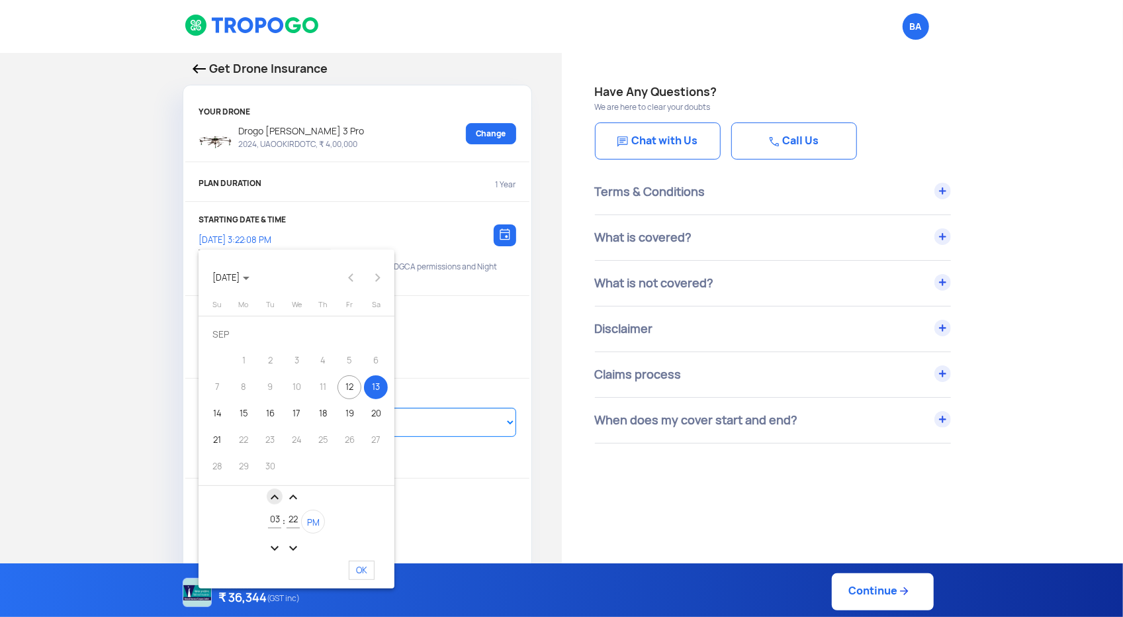
click at [273, 496] on mat-icon "expand_less" at bounding box center [275, 497] width 16 height 16
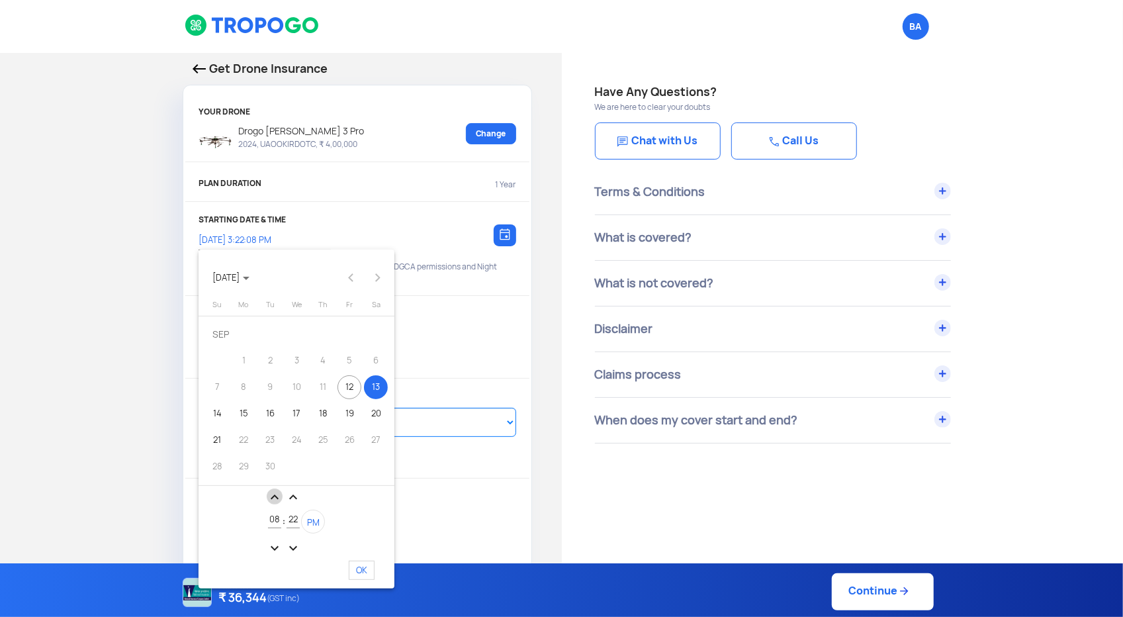
click at [273, 496] on mat-icon "expand_less" at bounding box center [275, 497] width 16 height 16
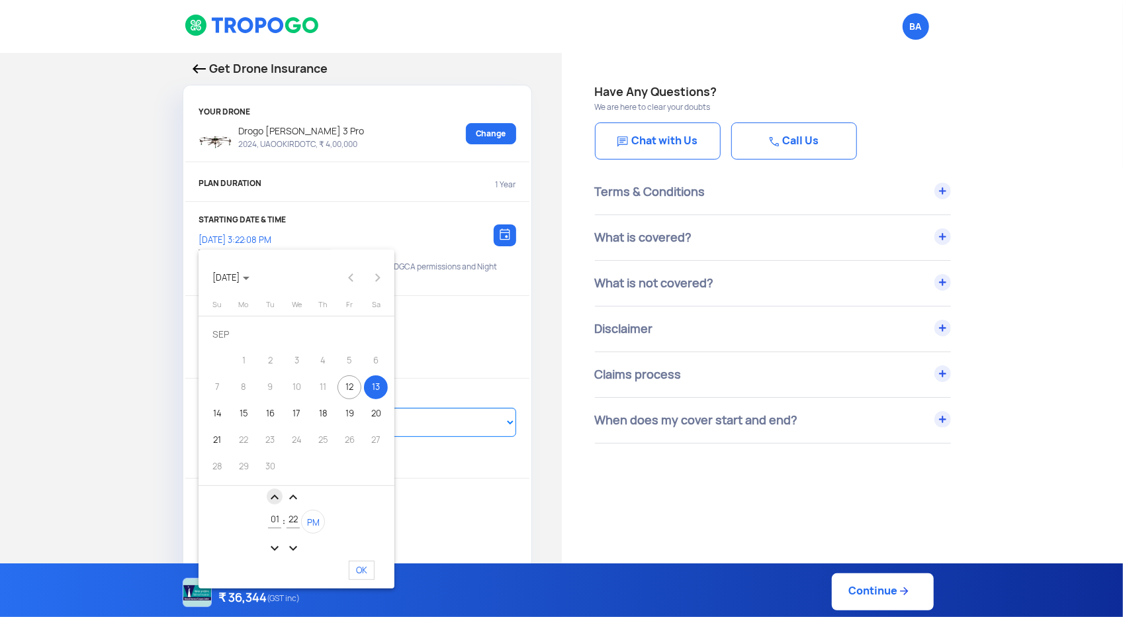
click at [273, 496] on mat-icon "expand_less" at bounding box center [275, 497] width 16 height 16
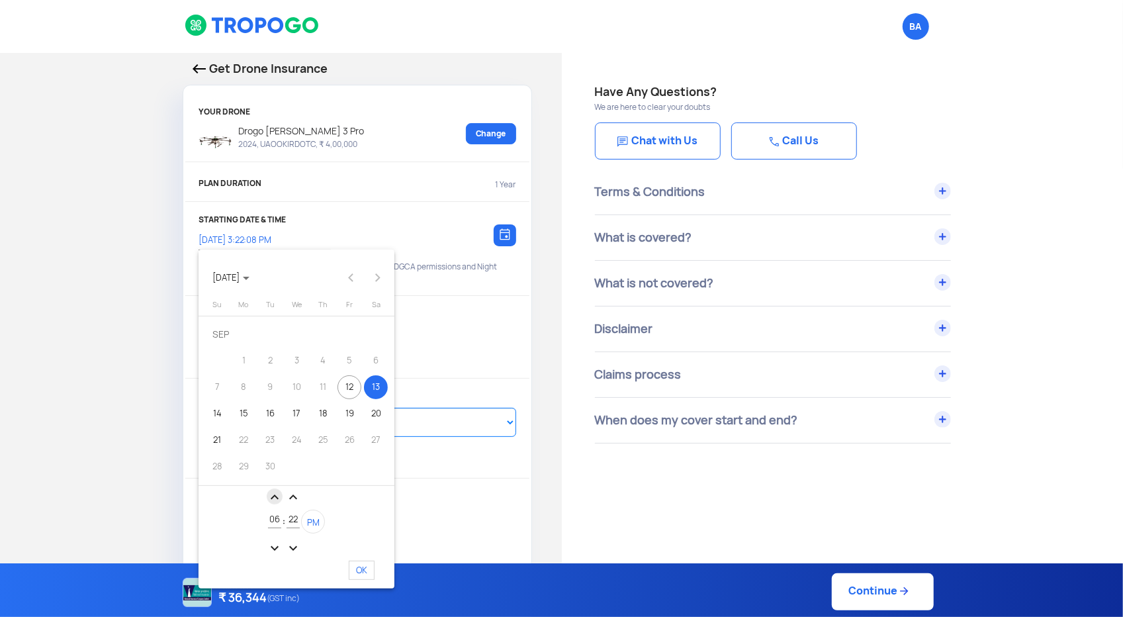
click at [273, 496] on mat-icon "expand_less" at bounding box center [275, 497] width 16 height 16
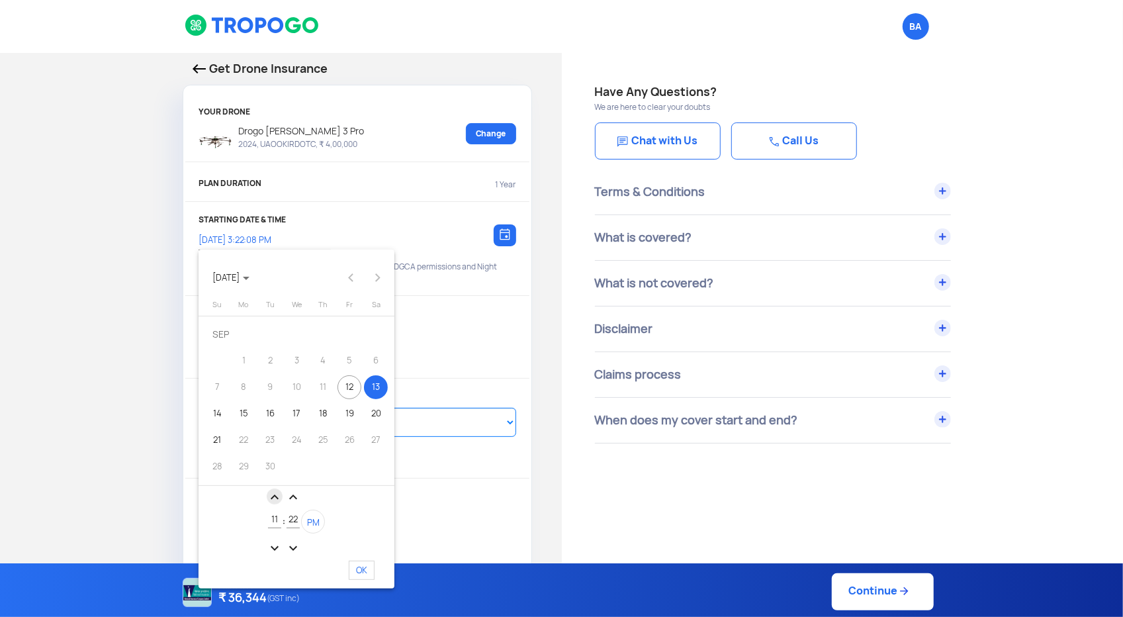
click at [273, 496] on mat-icon "expand_less" at bounding box center [275, 497] width 16 height 16
type input "01"
click at [134, 244] on div at bounding box center [561, 308] width 1123 height 617
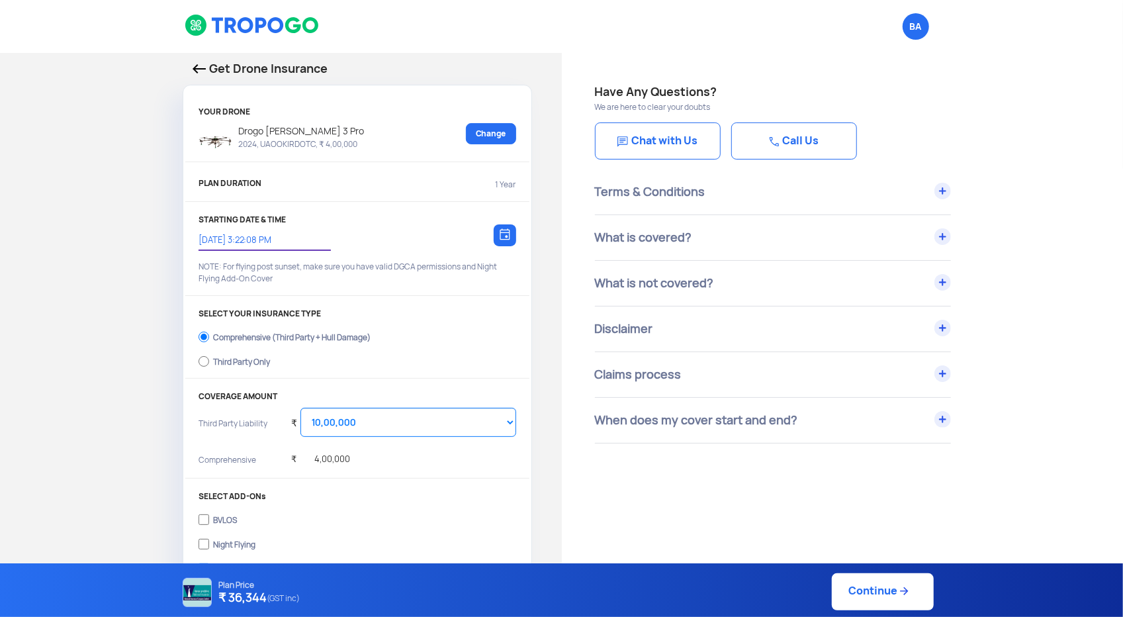
type input "[DATE] 1:22:08 PM"
click at [509, 233] on img at bounding box center [505, 234] width 11 height 12
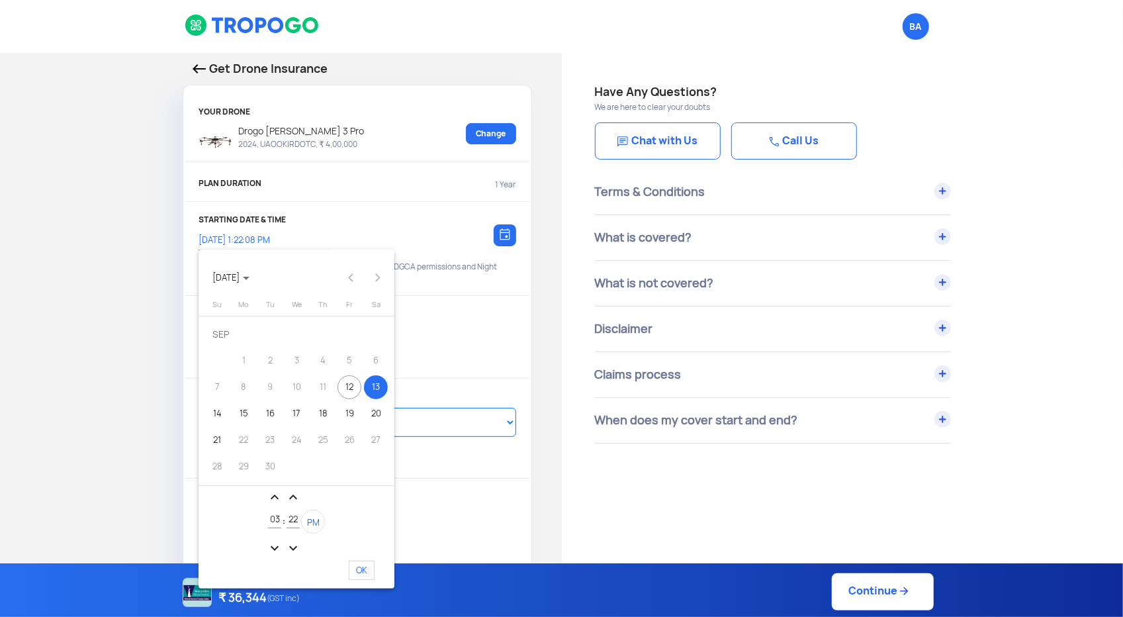
click at [378, 389] on div "13" at bounding box center [376, 387] width 24 height 24
click at [355, 390] on div "12" at bounding box center [350, 387] width 24 height 24
click at [527, 325] on div at bounding box center [561, 308] width 1123 height 617
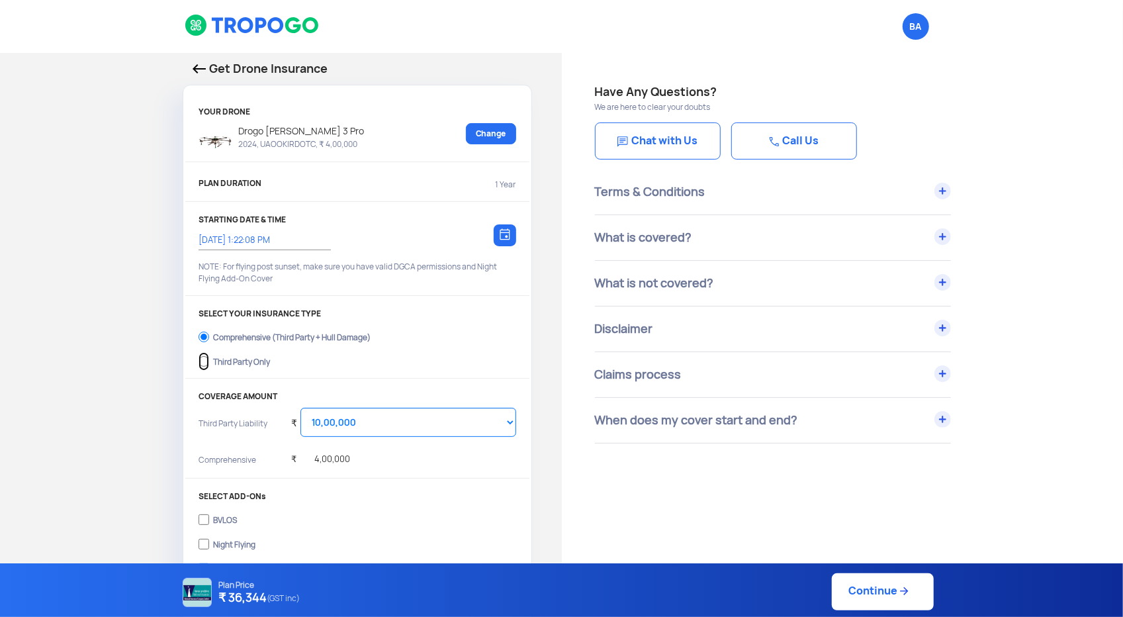
click at [207, 361] on input "Third Party Only" at bounding box center [204, 361] width 11 height 19
radio input "true"
click at [506, 238] on img at bounding box center [505, 234] width 11 height 12
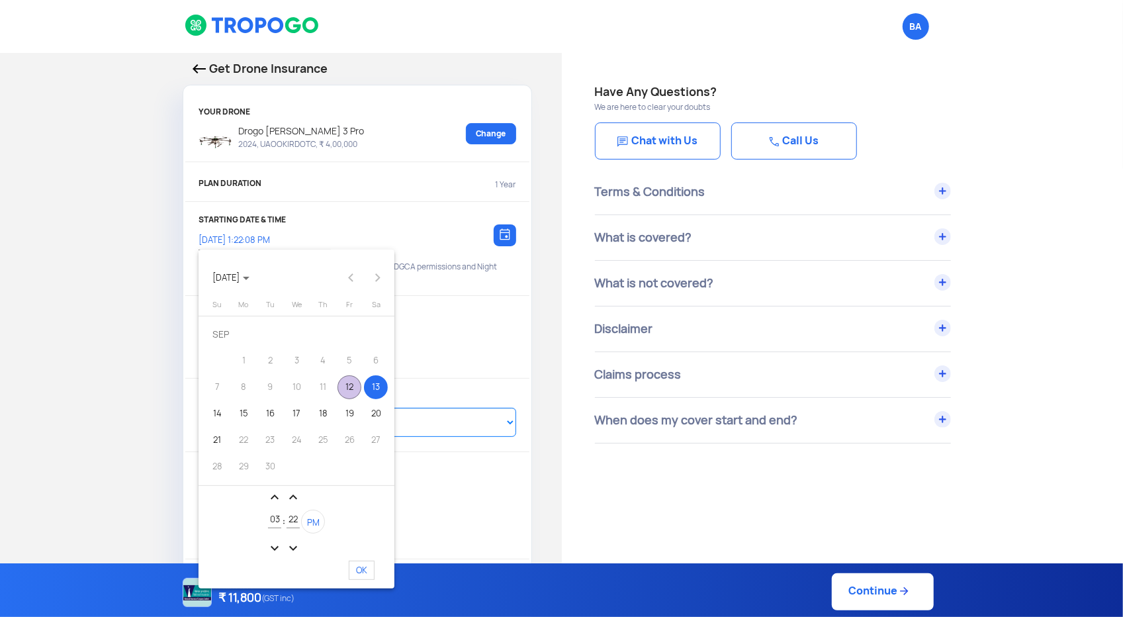
click at [349, 390] on div "12" at bounding box center [350, 387] width 24 height 24
click at [315, 525] on span "PM" at bounding box center [313, 522] width 13 height 11
click at [314, 520] on span "AM" at bounding box center [313, 522] width 13 height 11
click at [310, 522] on span "PM" at bounding box center [313, 522] width 13 height 11
click at [273, 549] on mat-icon "expand_more" at bounding box center [275, 548] width 16 height 16
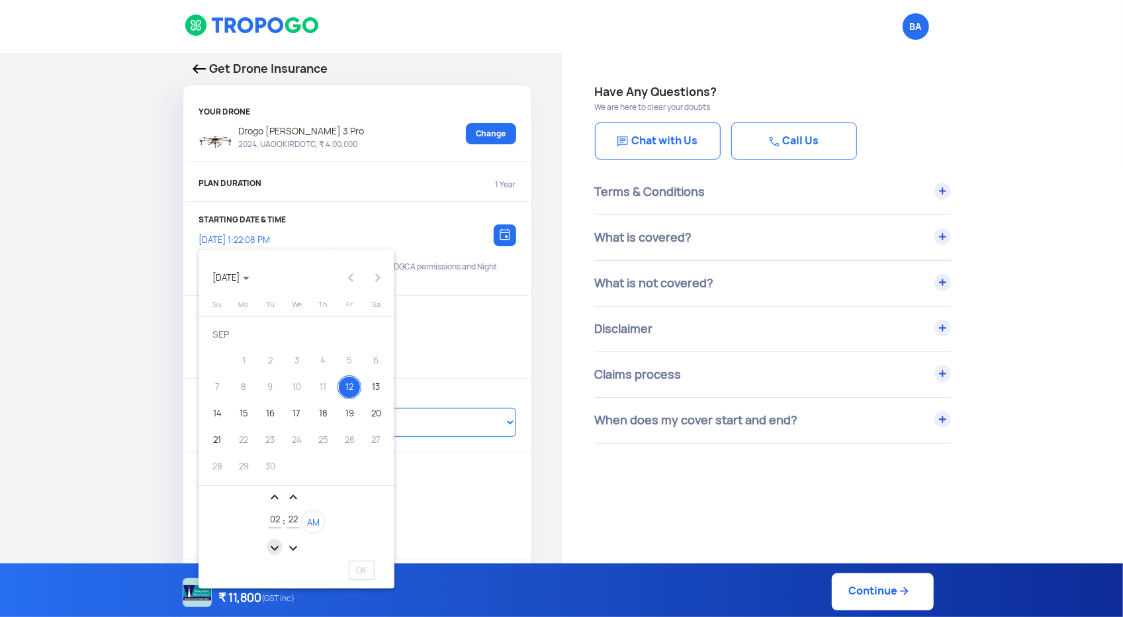
click at [273, 549] on mat-icon "expand_more" at bounding box center [275, 548] width 16 height 16
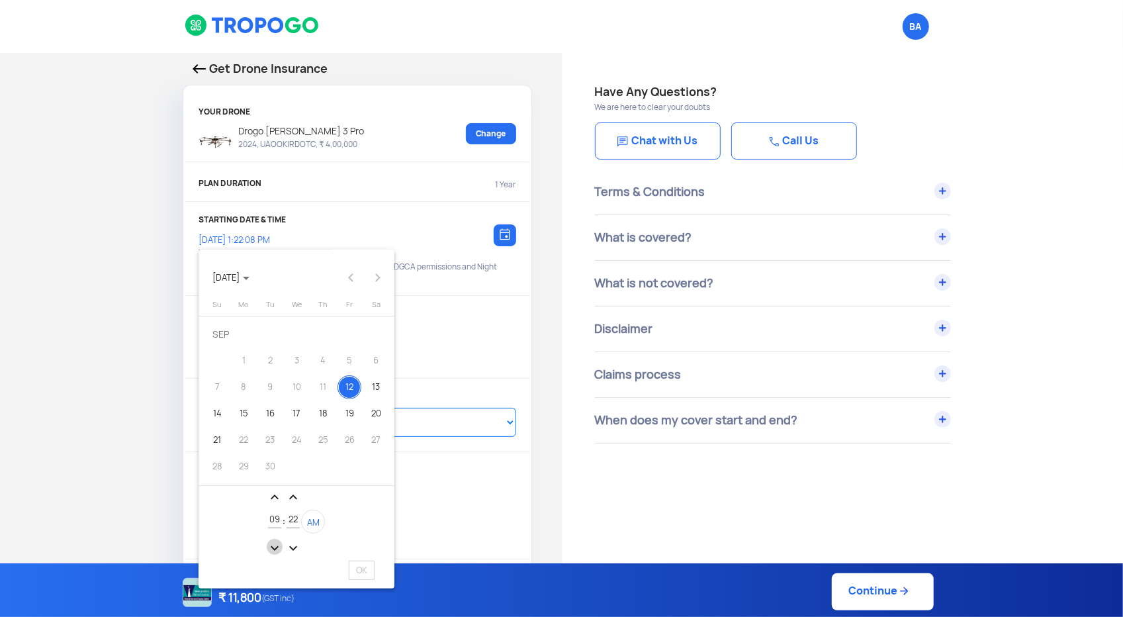
click at [273, 549] on mat-icon "expand_more" at bounding box center [275, 548] width 16 height 16
type input "06"
click at [290, 543] on mat-icon "expand_more" at bounding box center [293, 548] width 16 height 16
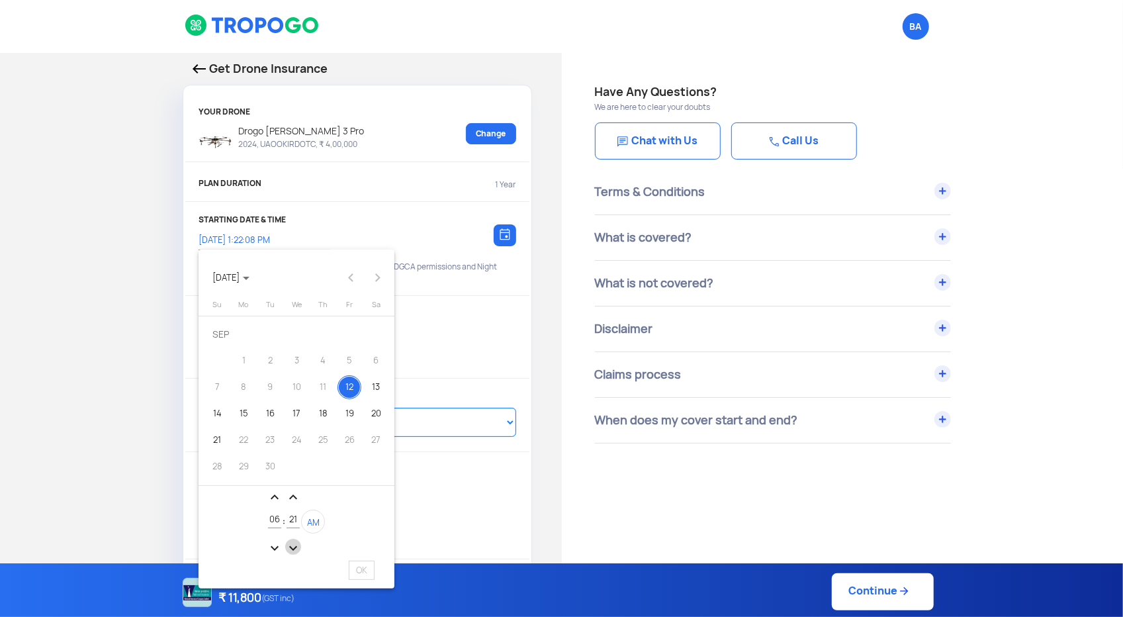
click at [290, 543] on mat-icon "expand_more" at bounding box center [293, 548] width 16 height 16
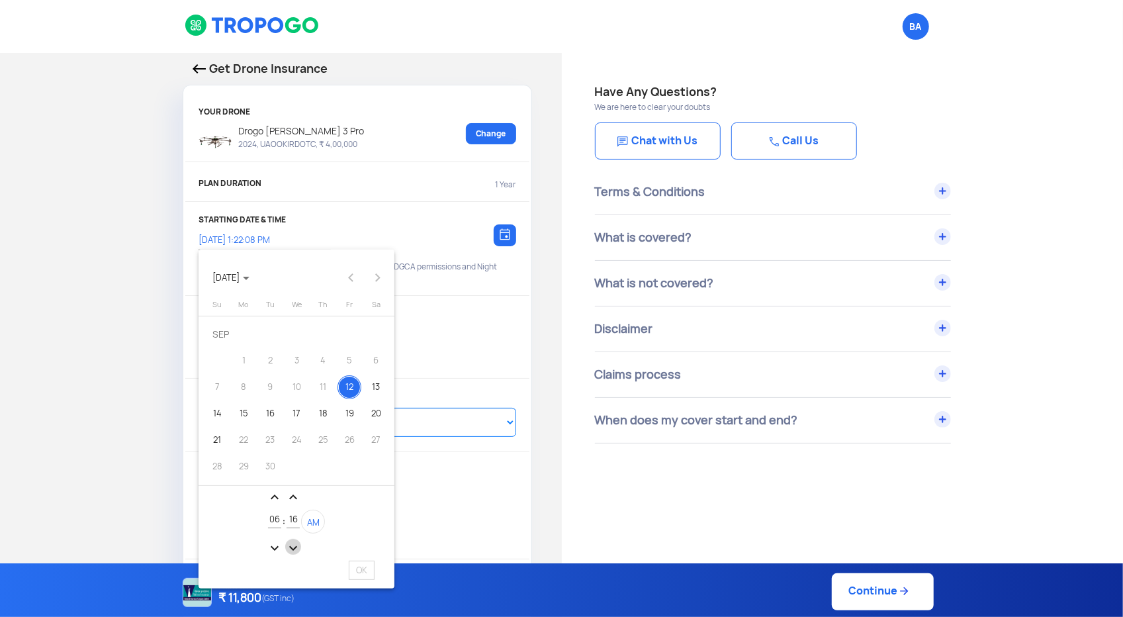
click at [290, 543] on mat-icon "expand_more" at bounding box center [293, 548] width 16 height 16
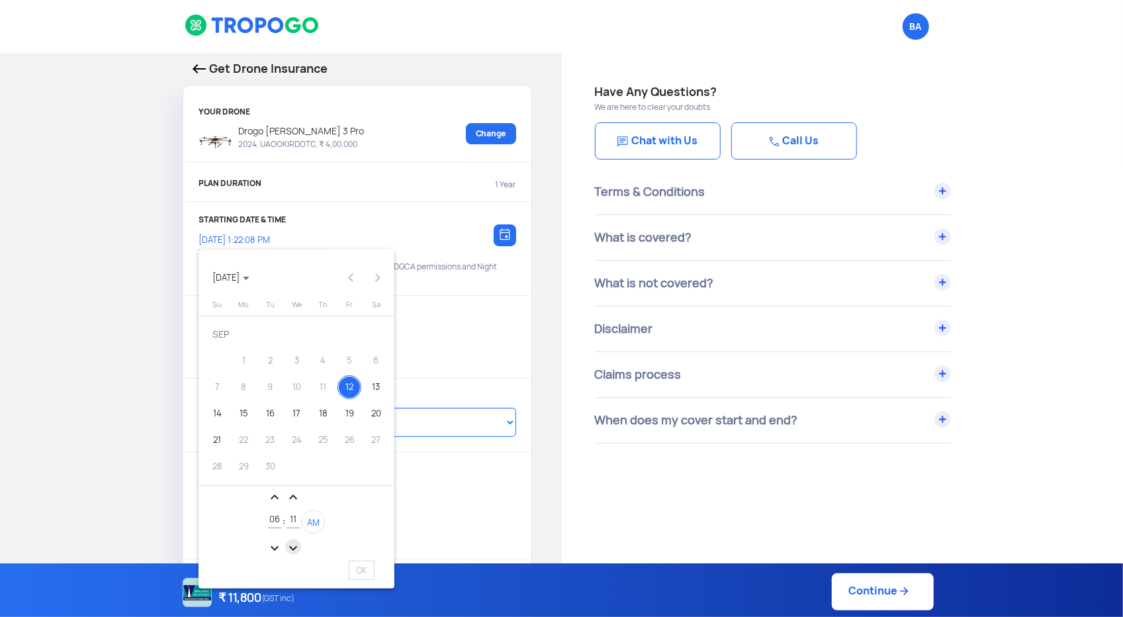
click at [290, 543] on mat-icon "expand_more" at bounding box center [293, 548] width 16 height 16
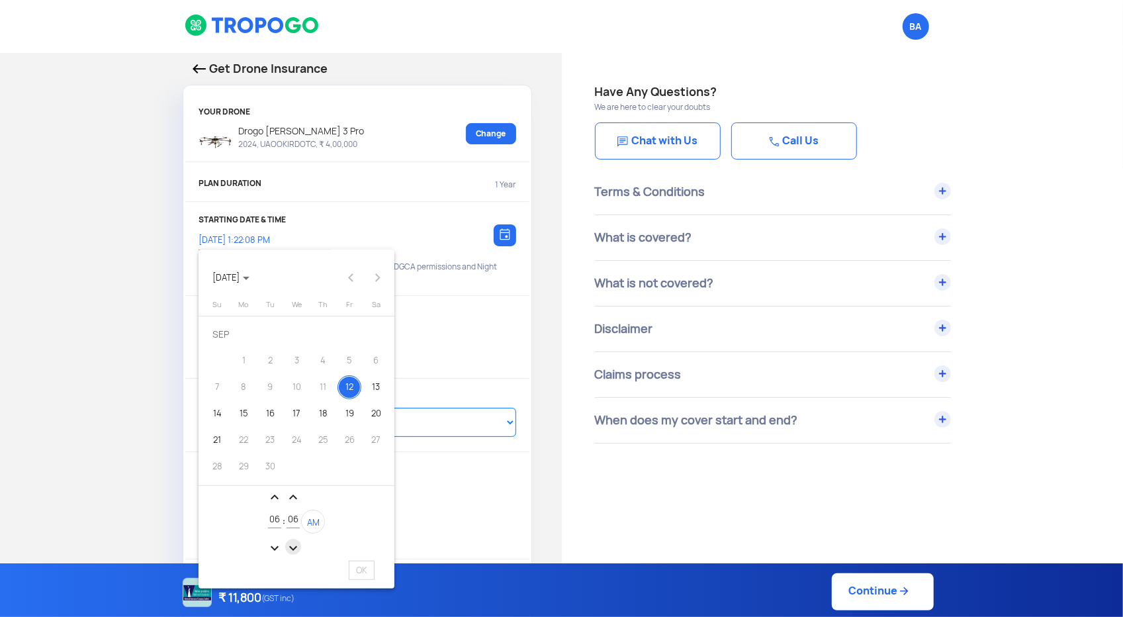
click at [290, 543] on mat-icon "expand_more" at bounding box center [293, 548] width 16 height 16
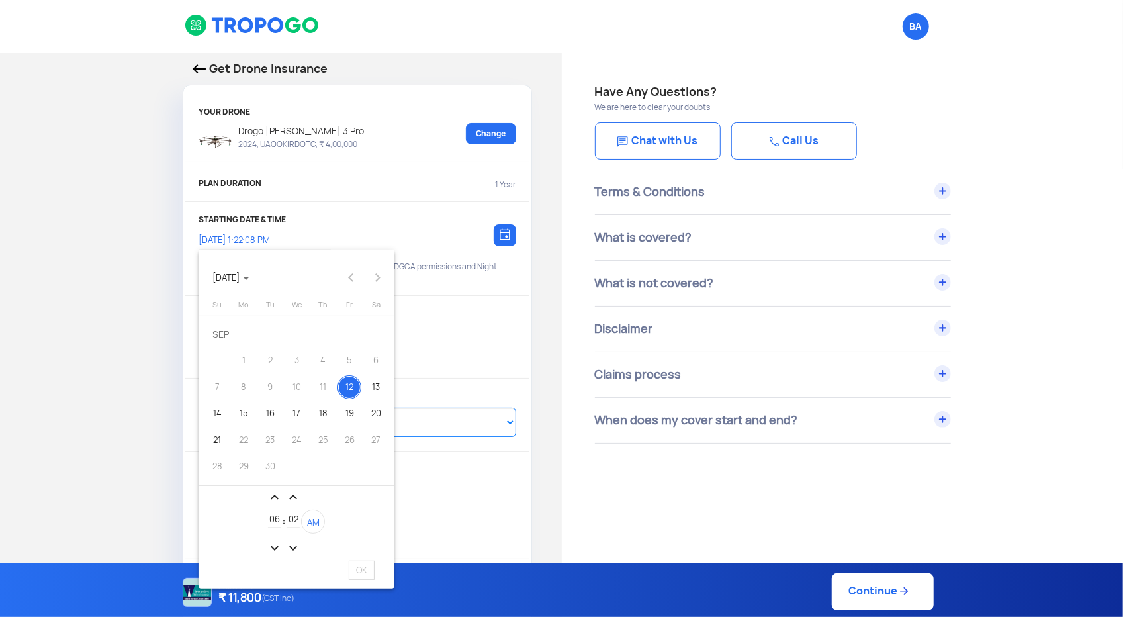
type input "01"
click at [274, 547] on mat-icon "expand_more" at bounding box center [275, 548] width 16 height 16
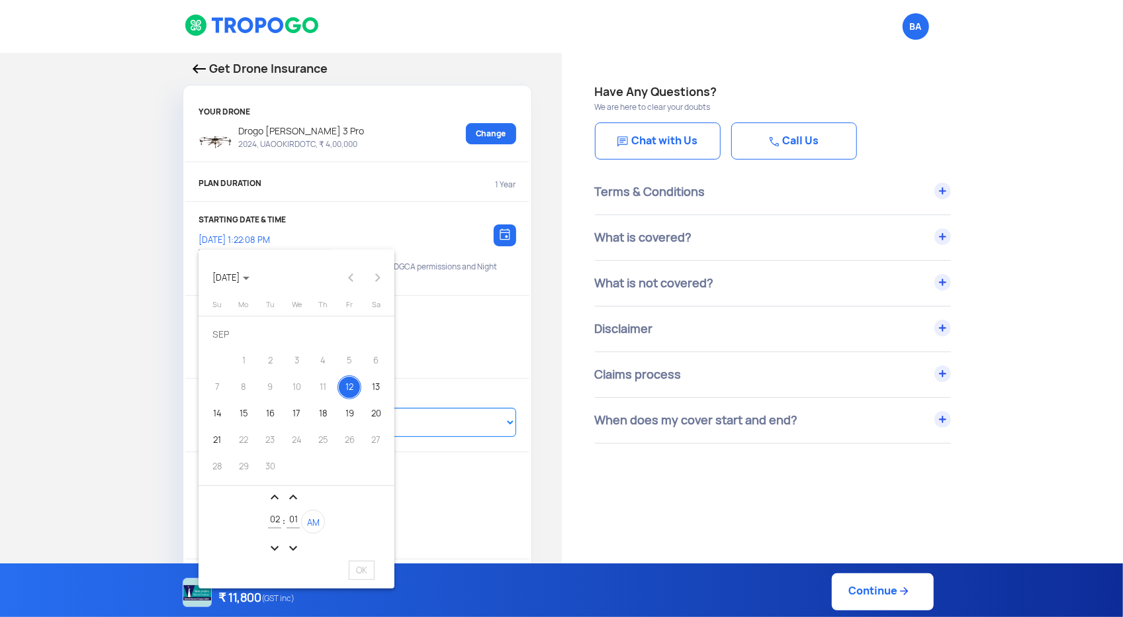
click at [274, 547] on mat-icon "expand_more" at bounding box center [275, 548] width 16 height 16
type input "12"
click at [368, 386] on div "13" at bounding box center [376, 387] width 24 height 24
click at [363, 568] on span "OK" at bounding box center [362, 570] width 26 height 19
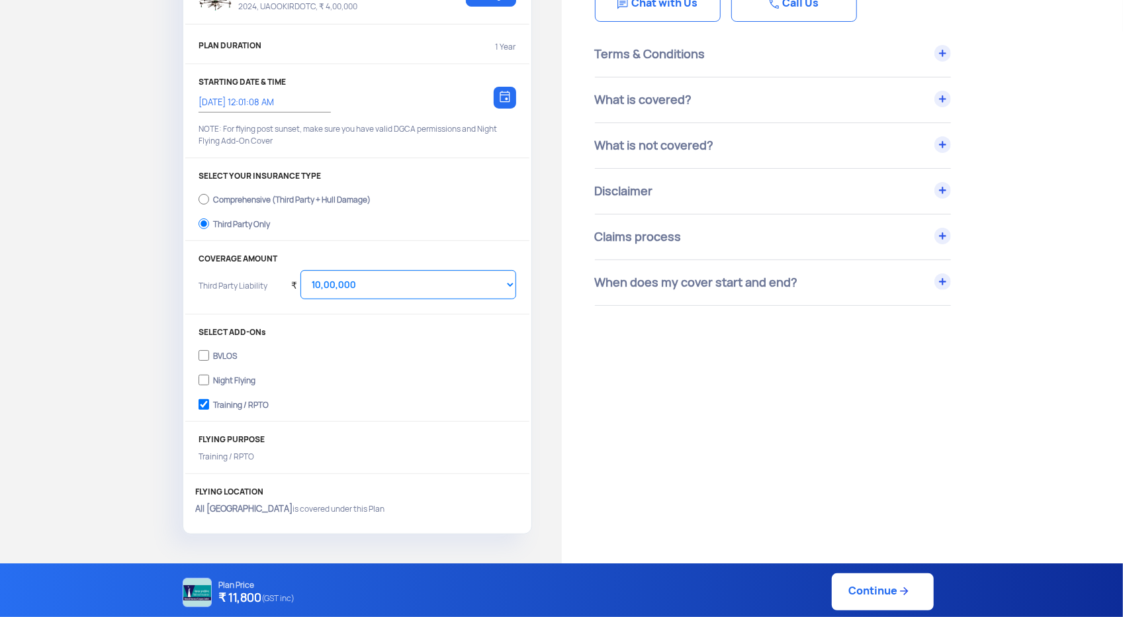
scroll to position [132, 0]
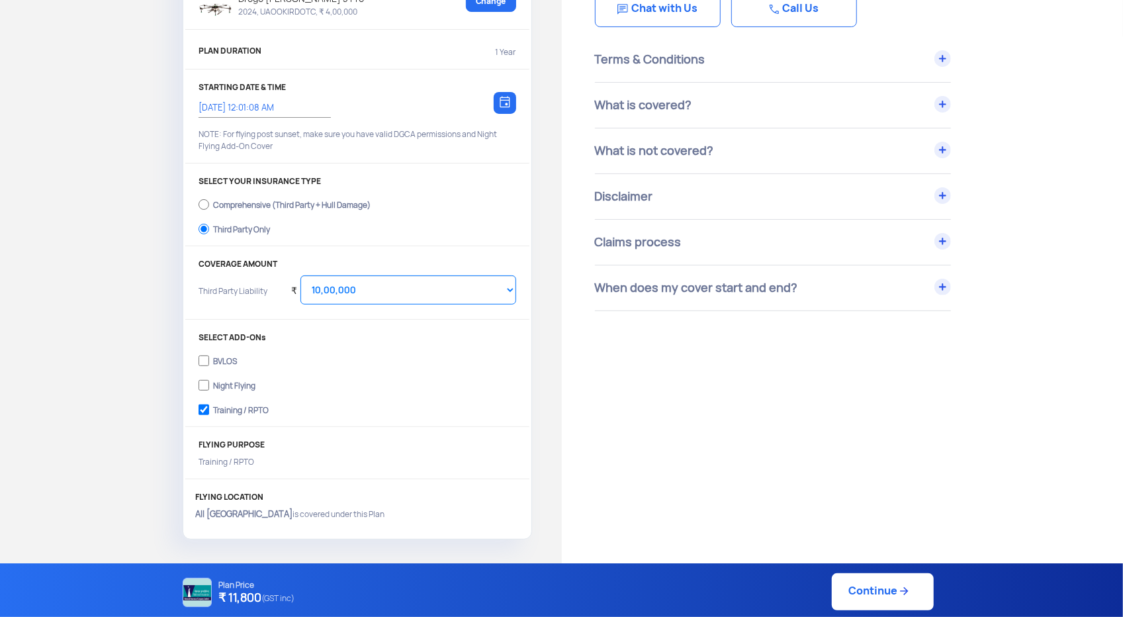
click at [866, 597] on link "Continue" at bounding box center [883, 591] width 102 height 37
type input "[DATE] 12:01:00 AM"
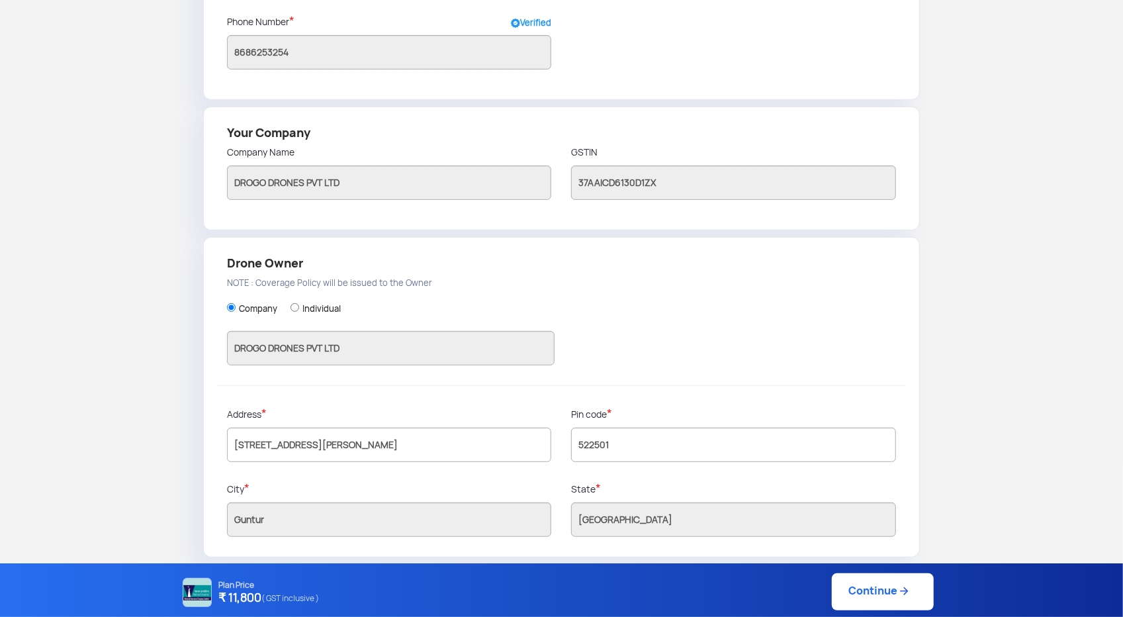
scroll to position [213, 0]
click at [853, 596] on link "Continue" at bounding box center [883, 591] width 102 height 37
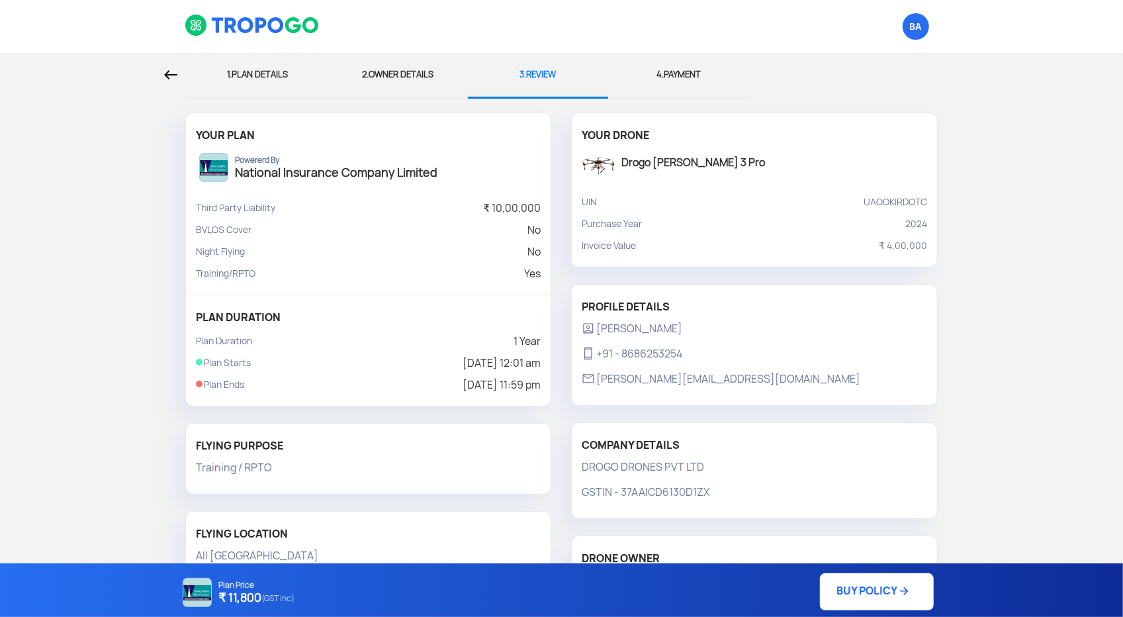
click at [394, 72] on div "2. OWNER DETAILS" at bounding box center [398, 75] width 120 height 44
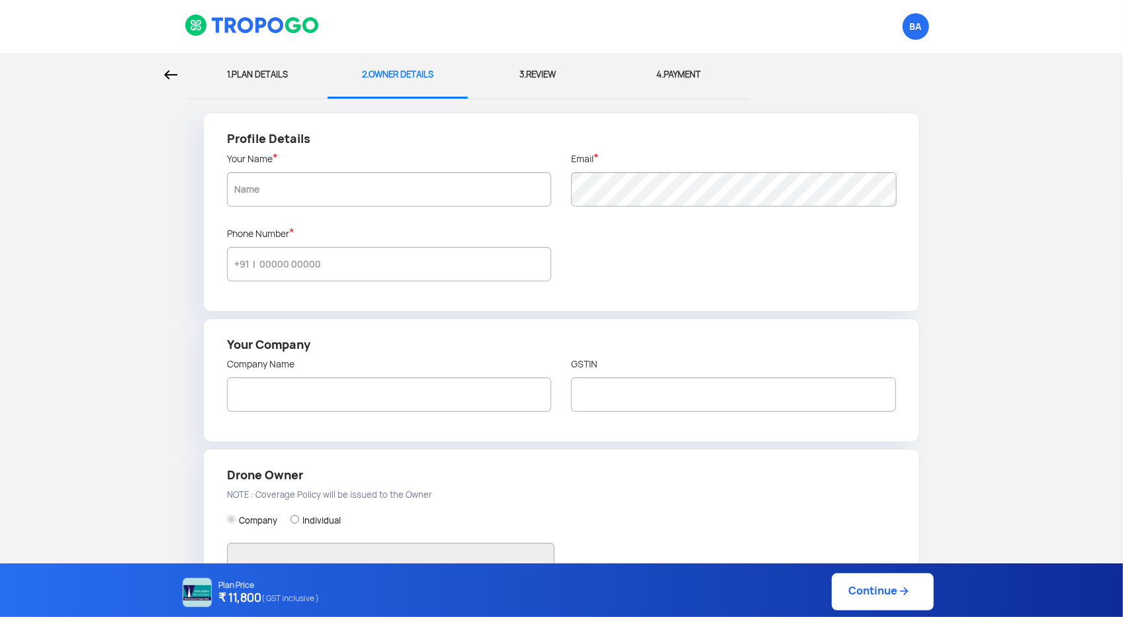
type input "[PERSON_NAME]"
type input "8686253254"
type input "DROGO DRONES PVT LTD"
type input "37AAICD6130D1ZX"
type input "DROGO DRONES PVT LTD"
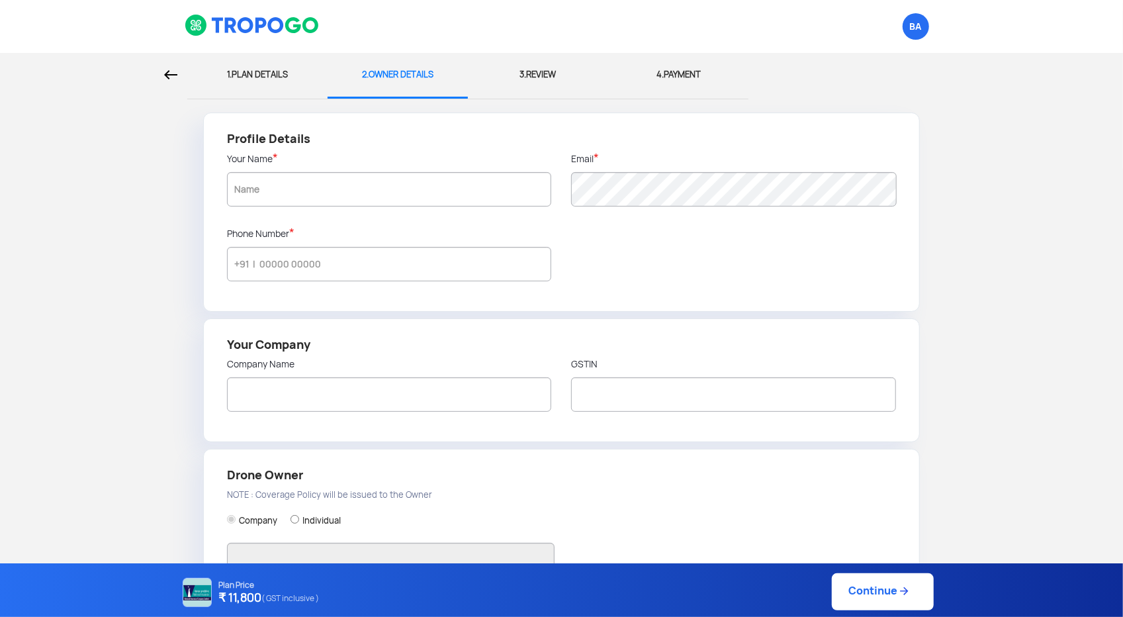
type input "[STREET_ADDRESS][PERSON_NAME]"
type input "522501"
type input "Guntur"
type input "[GEOGRAPHIC_DATA]"
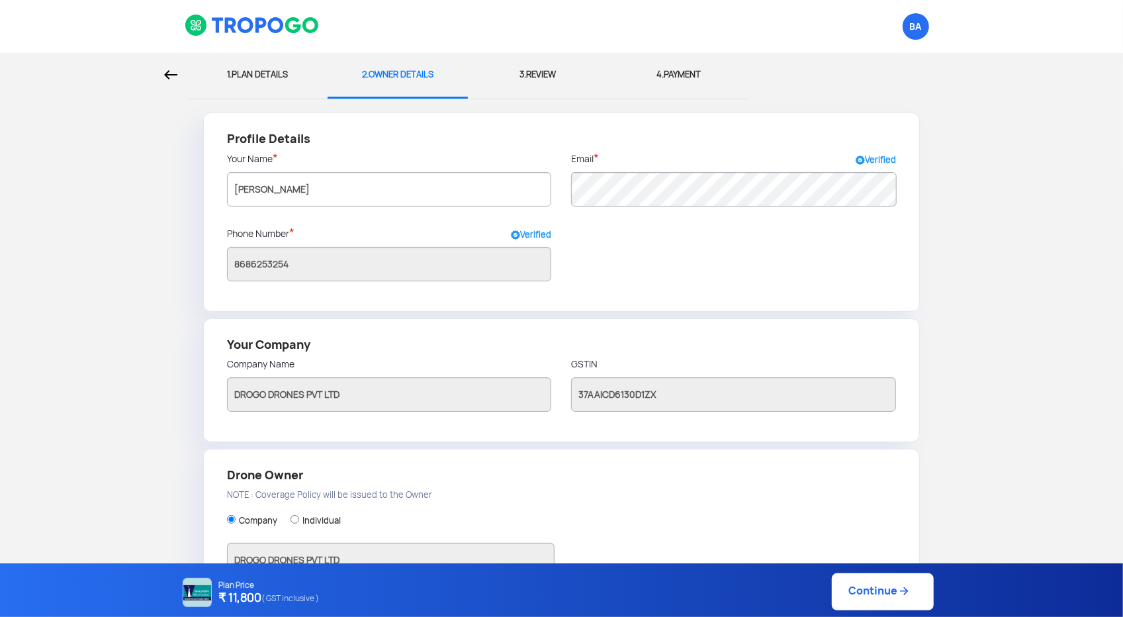
click at [271, 77] on div "1. PLAN DETAILS" at bounding box center [257, 75] width 120 height 44
select select "1000000"
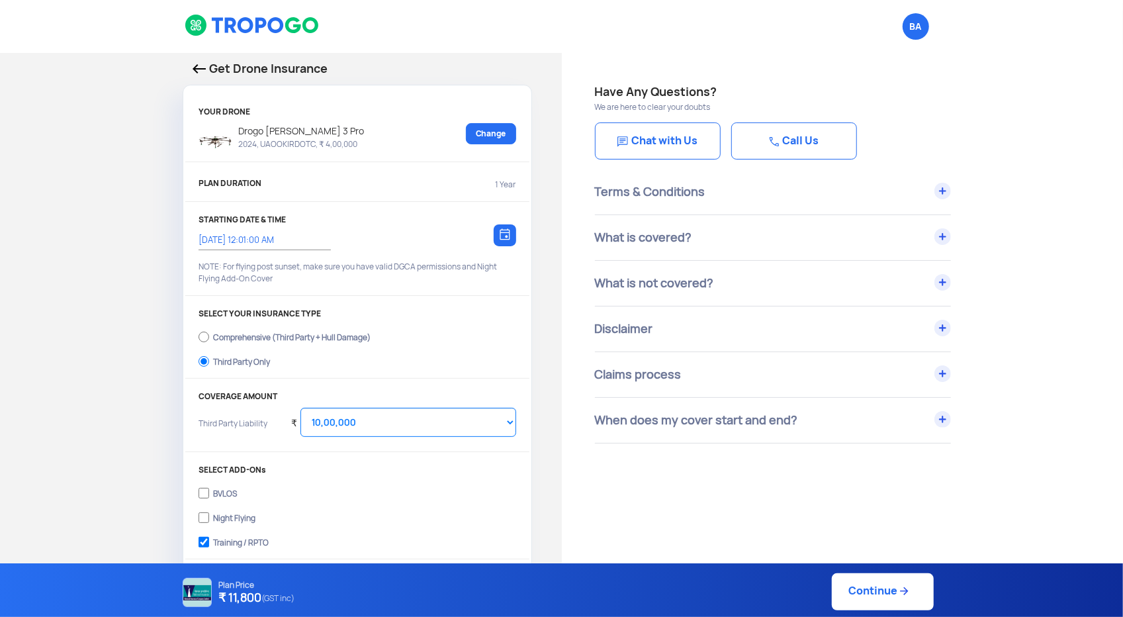
click at [507, 237] on img at bounding box center [505, 234] width 11 height 12
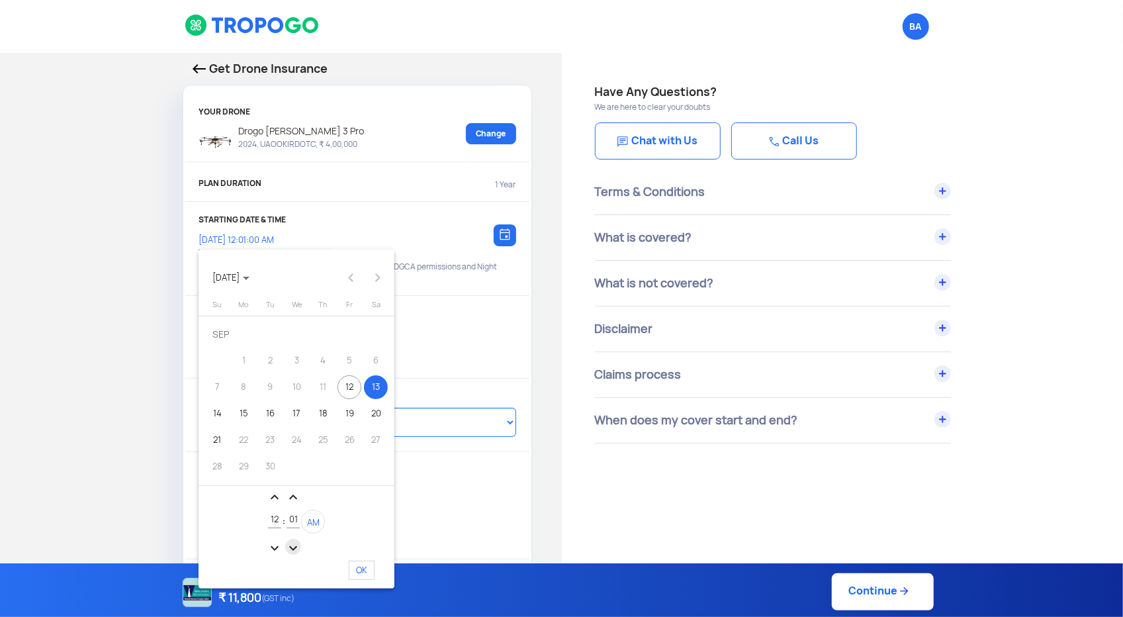
click at [295, 550] on mat-icon "expand_more" at bounding box center [293, 548] width 16 height 16
type input "00"
click at [361, 572] on span "OK" at bounding box center [362, 570] width 26 height 19
type input "[DATE] 12:00:00 AM"
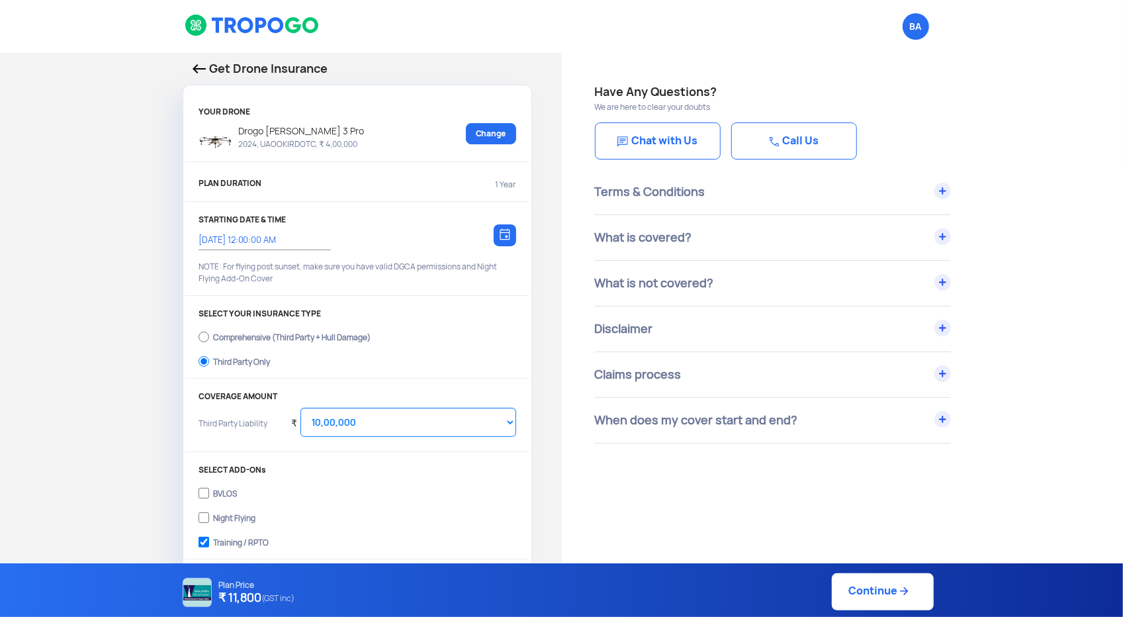
click at [854, 586] on link "Continue" at bounding box center [883, 591] width 102 height 37
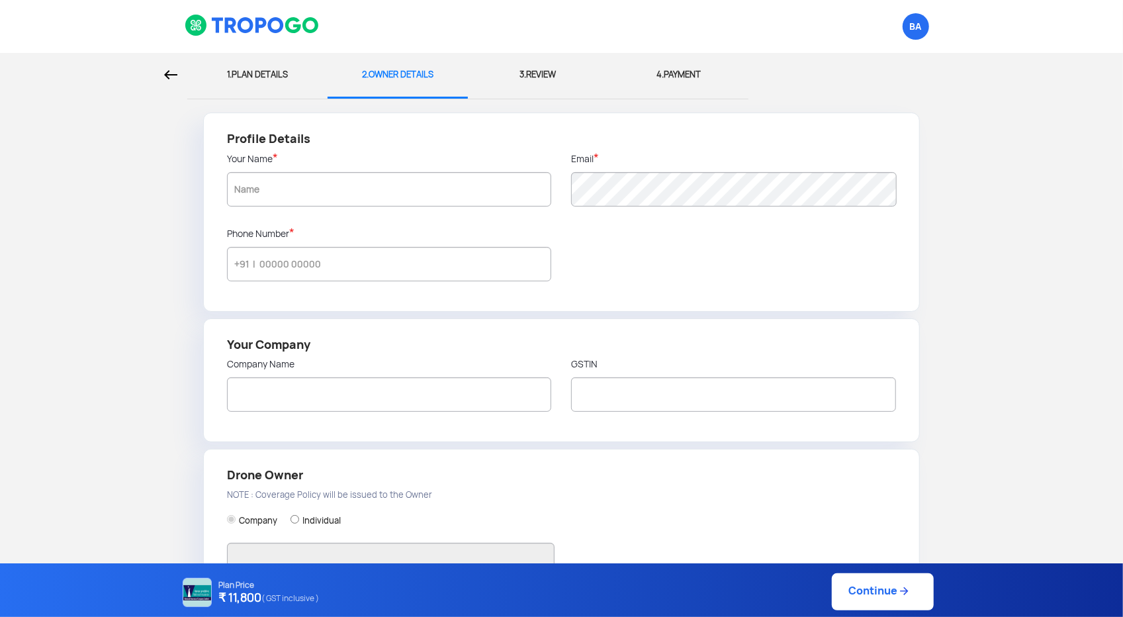
type input "[PERSON_NAME]"
type input "8686253254"
type input "DROGO DRONES PVT LTD"
type input "37AAICD6130D1ZX"
type input "DROGO DRONES PVT LTD"
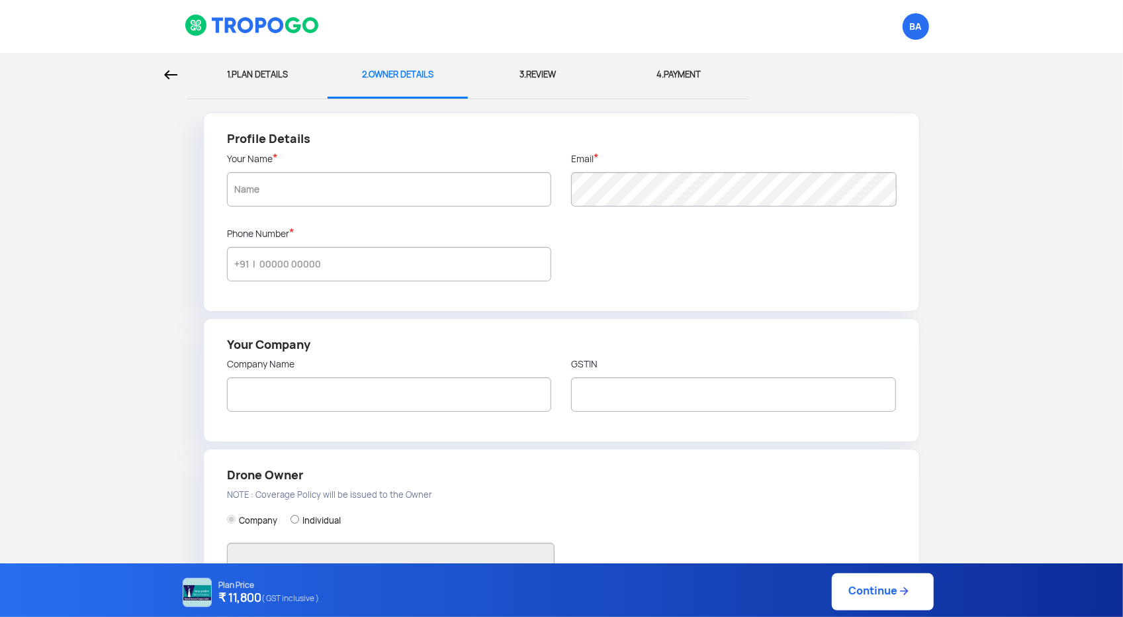
type input "[STREET_ADDRESS][PERSON_NAME]"
type input "522501"
type input "Guntur"
type input "[GEOGRAPHIC_DATA]"
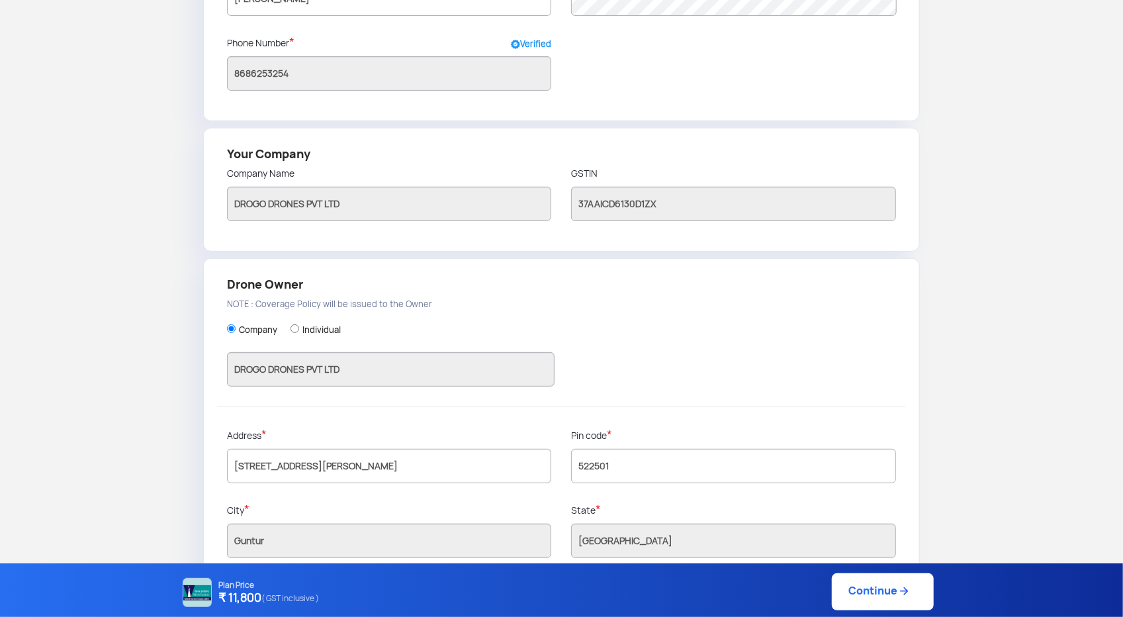
scroll to position [213, 0]
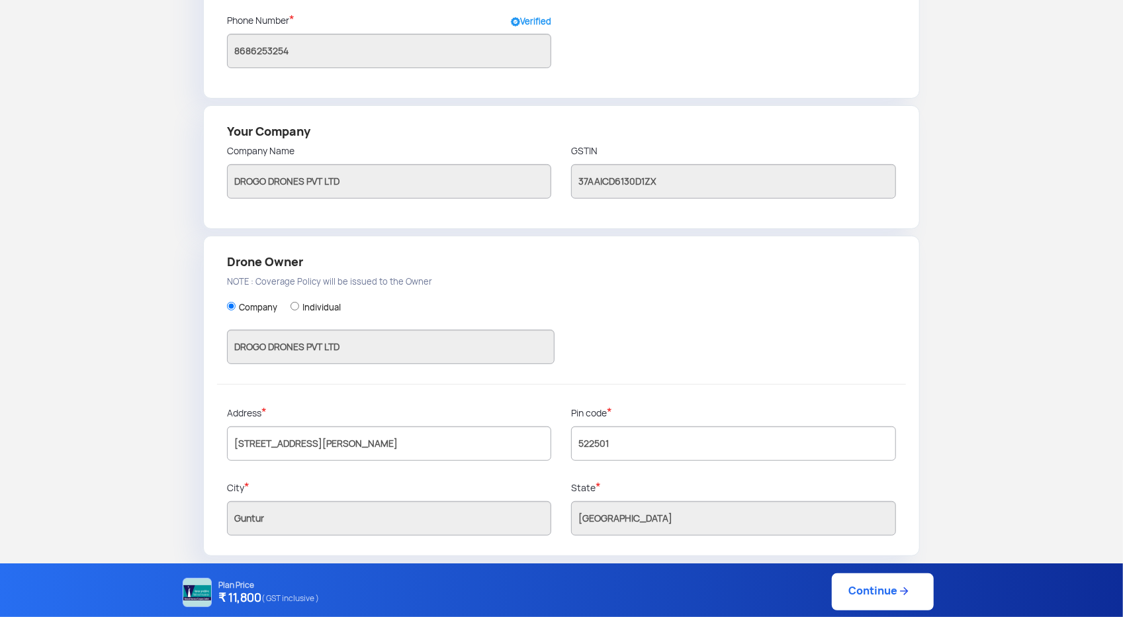
click at [866, 589] on link "Continue" at bounding box center [883, 591] width 102 height 37
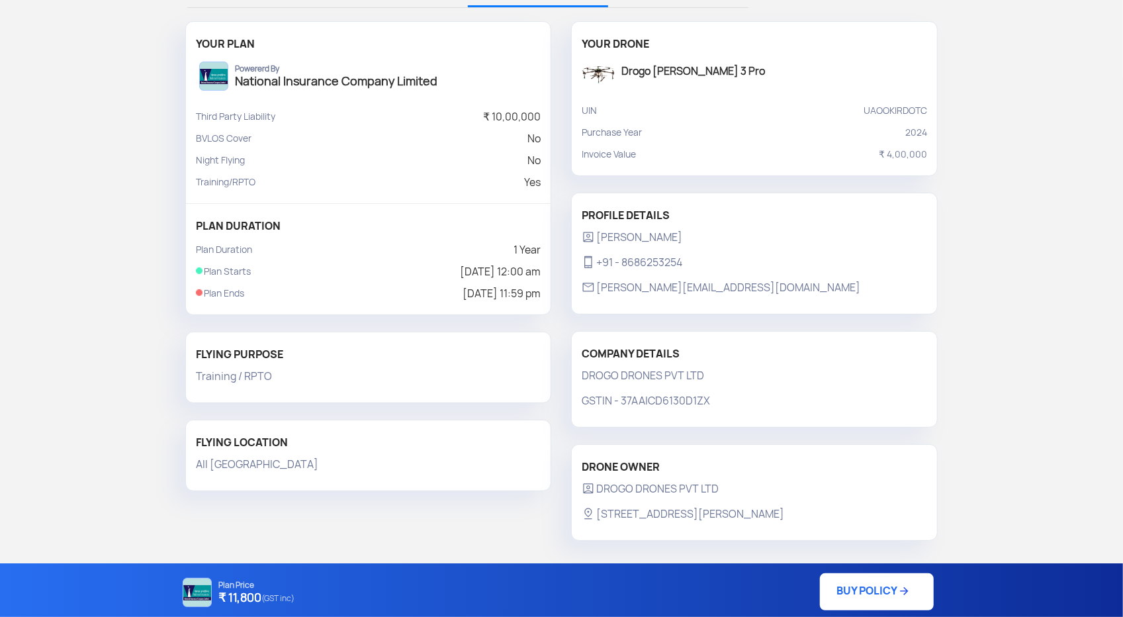
scroll to position [93, 0]
